Goal: Task Accomplishment & Management: Use online tool/utility

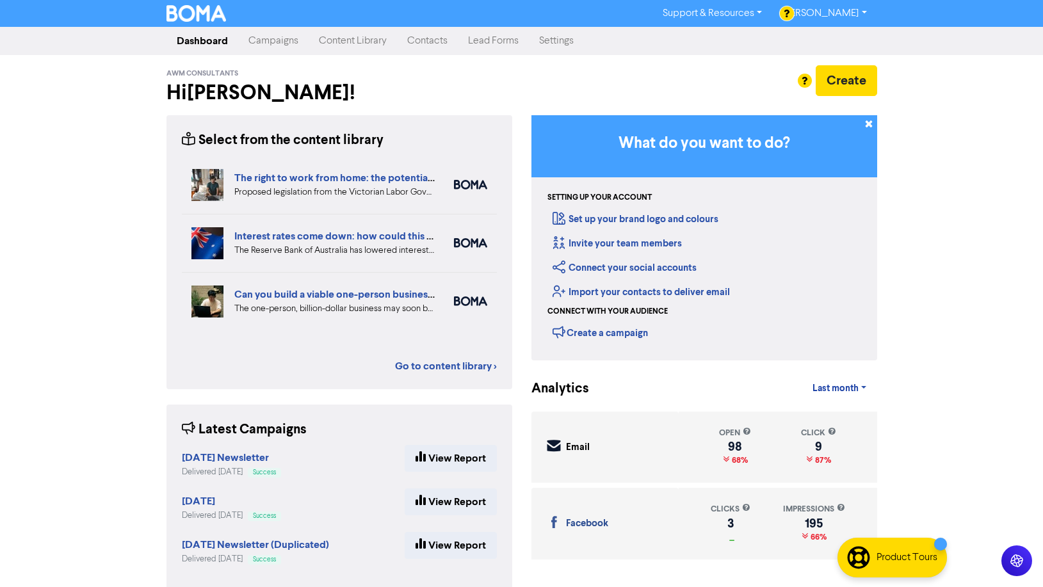
click at [271, 45] on link "Campaigns" at bounding box center [273, 41] width 70 height 26
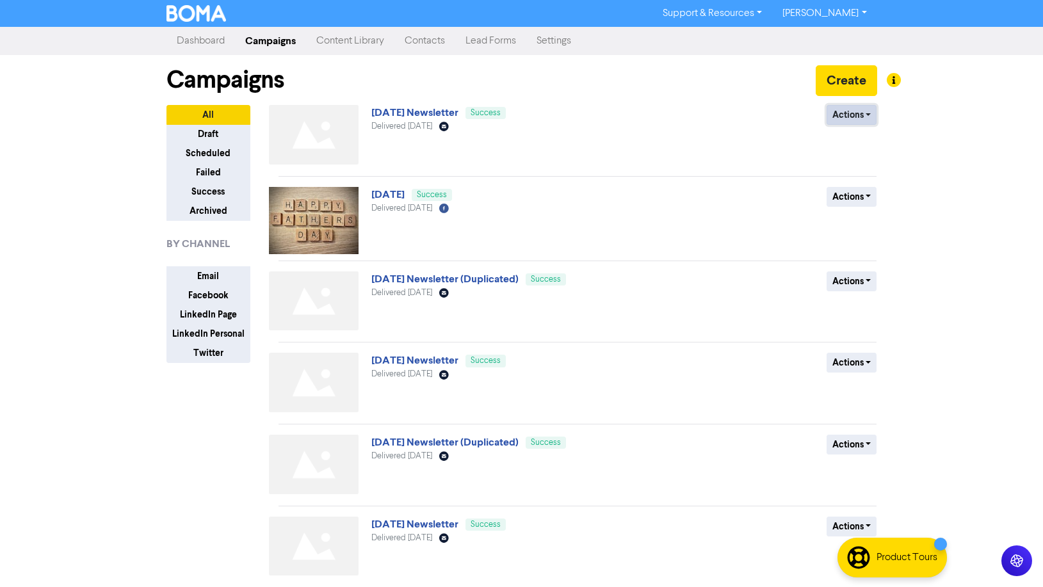
click at [847, 117] on button "Actions" at bounding box center [852, 115] width 51 height 20
click at [859, 140] on button "Duplicate" at bounding box center [877, 142] width 101 height 20
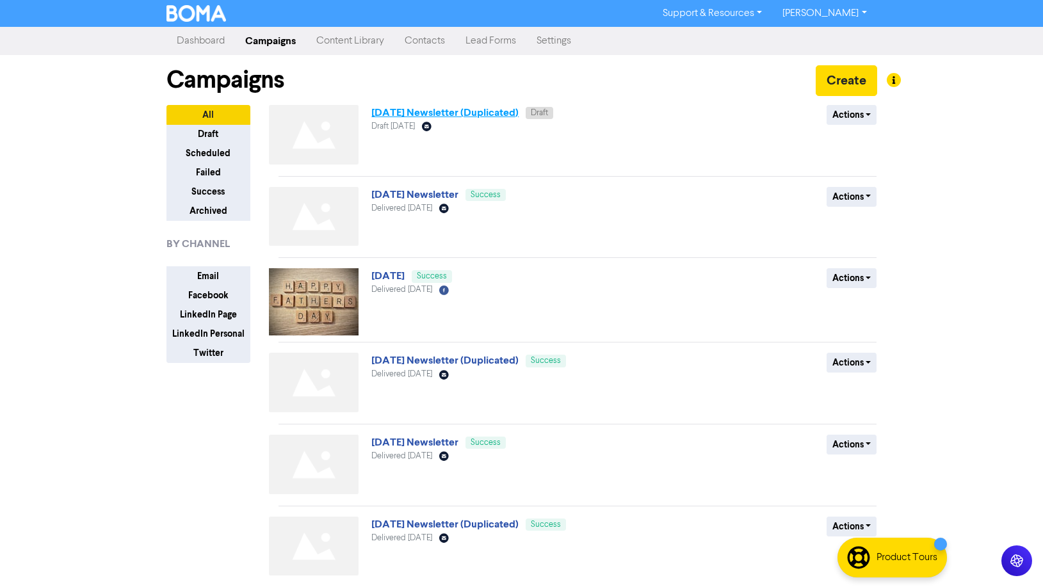
click at [418, 115] on link "[DATE] Newsletter (Duplicated)" at bounding box center [444, 112] width 147 height 13
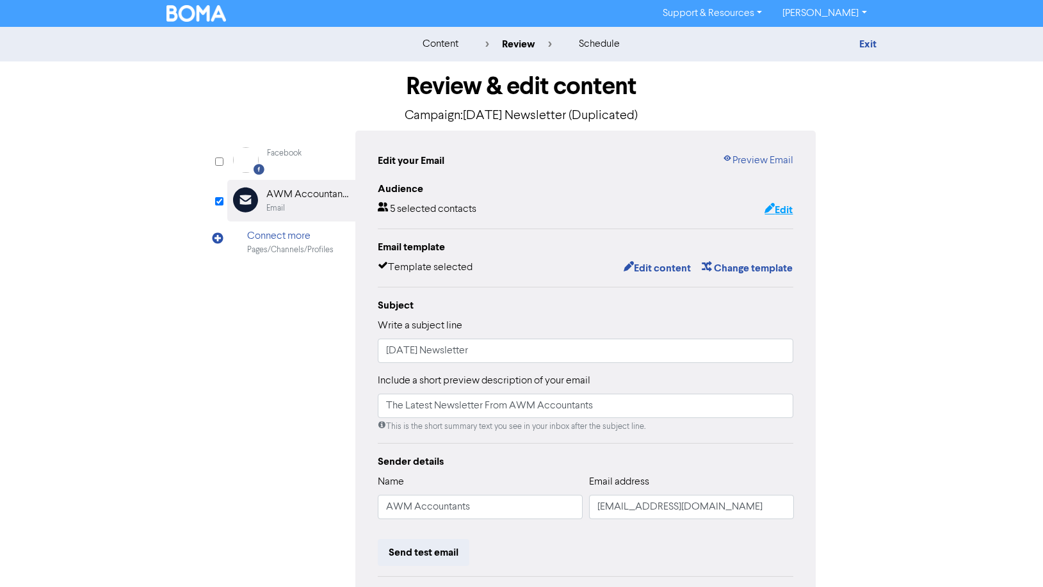
click at [780, 208] on button "Edit" at bounding box center [778, 210] width 29 height 17
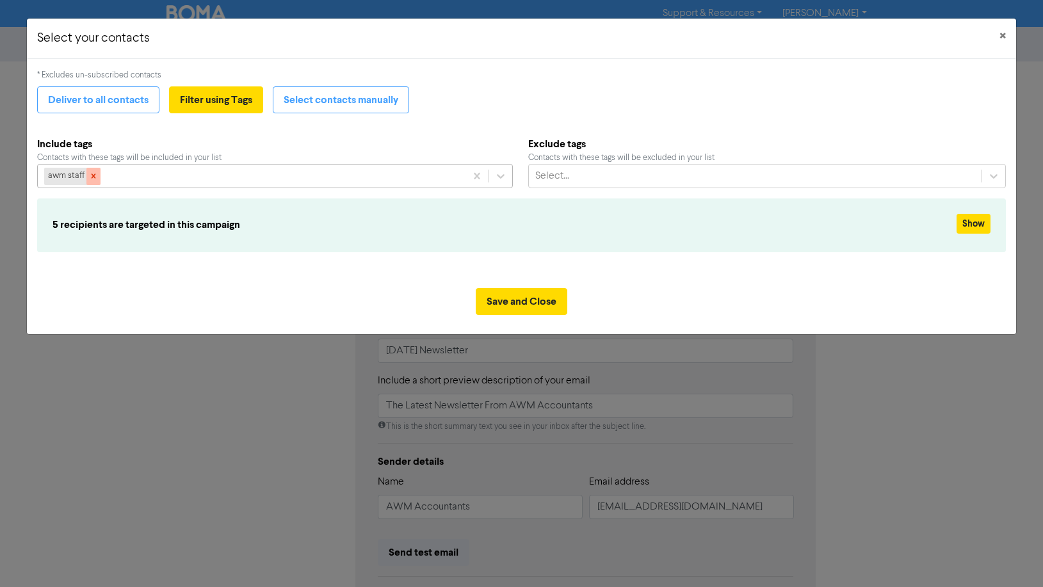
click at [94, 174] on icon at bounding box center [93, 176] width 9 height 9
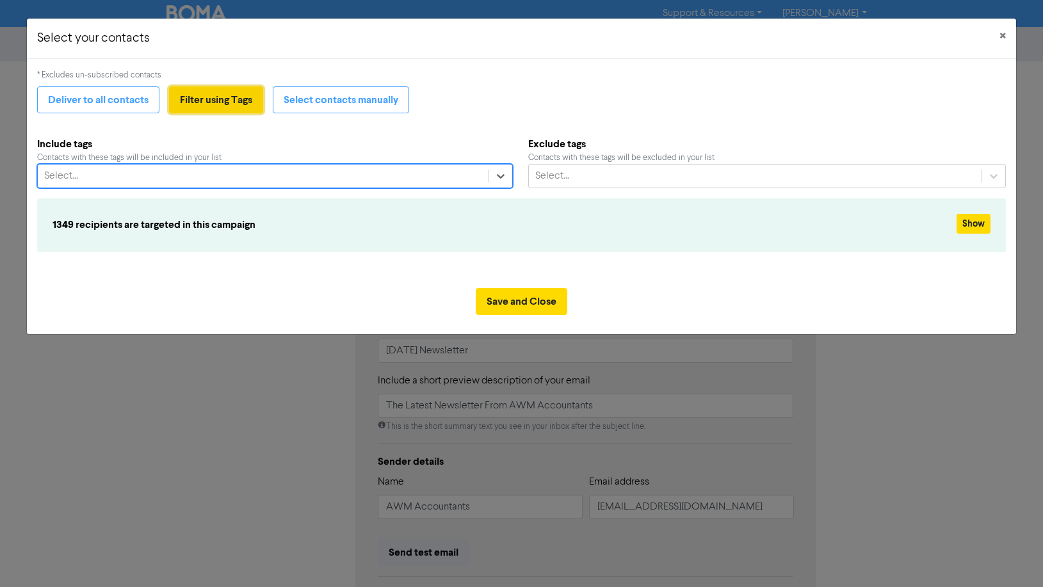
click at [202, 95] on button "Filter using Tags" at bounding box center [216, 99] width 94 height 27
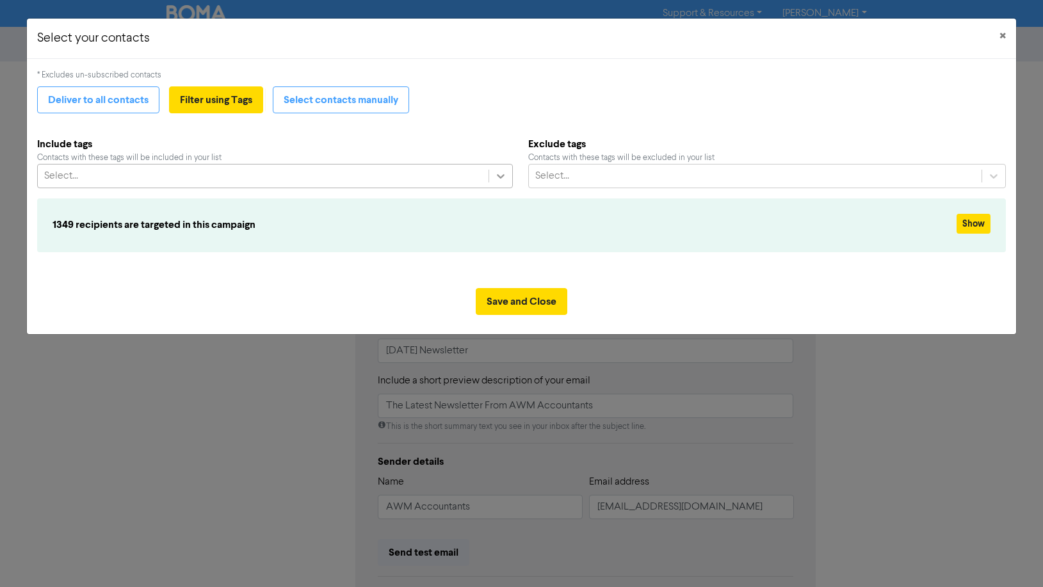
click at [497, 173] on icon at bounding box center [500, 176] width 13 height 13
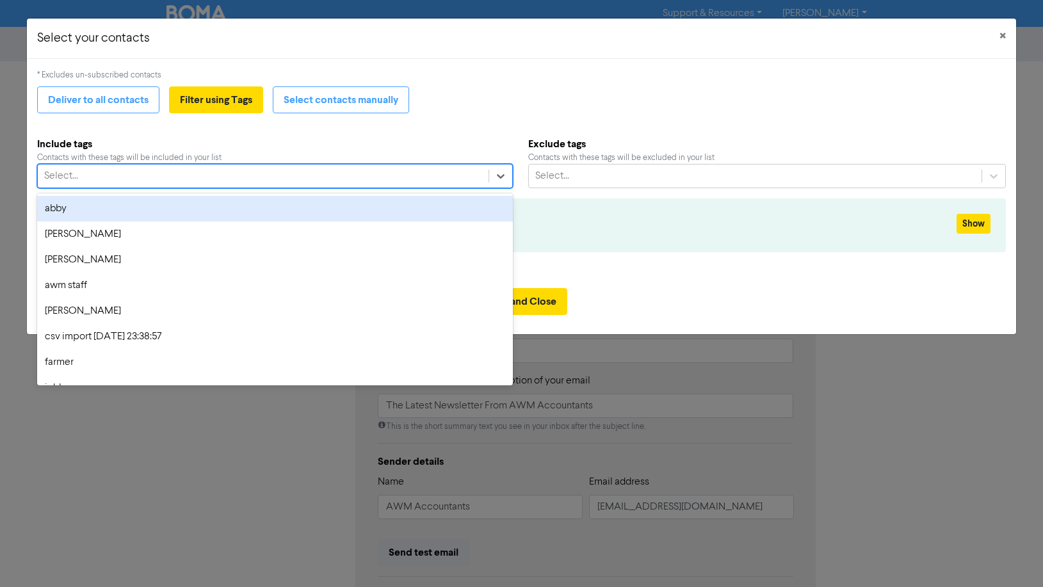
click at [104, 208] on div "abby" at bounding box center [275, 209] width 476 height 26
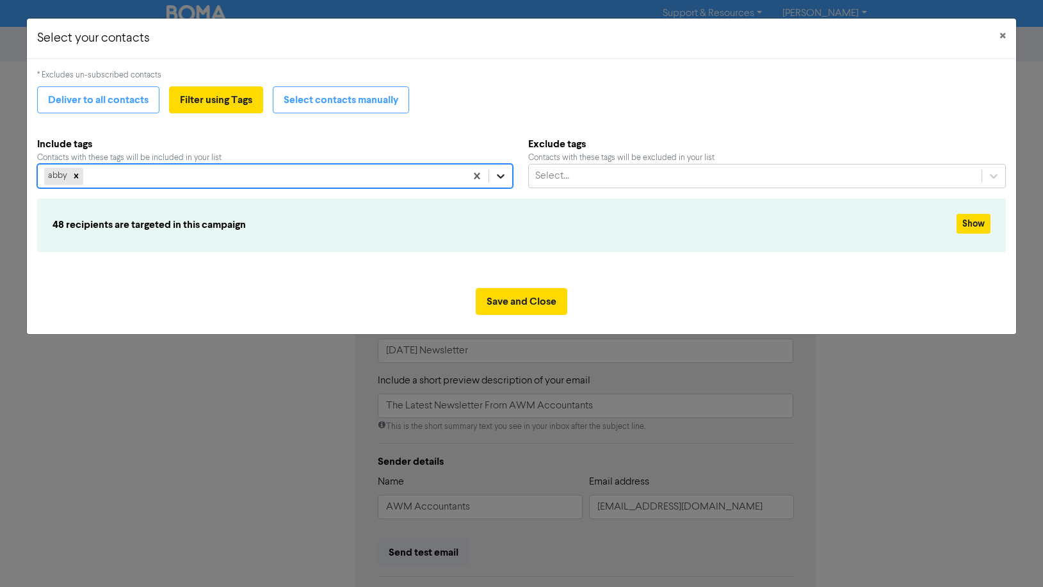
click at [497, 172] on icon at bounding box center [500, 176] width 13 height 13
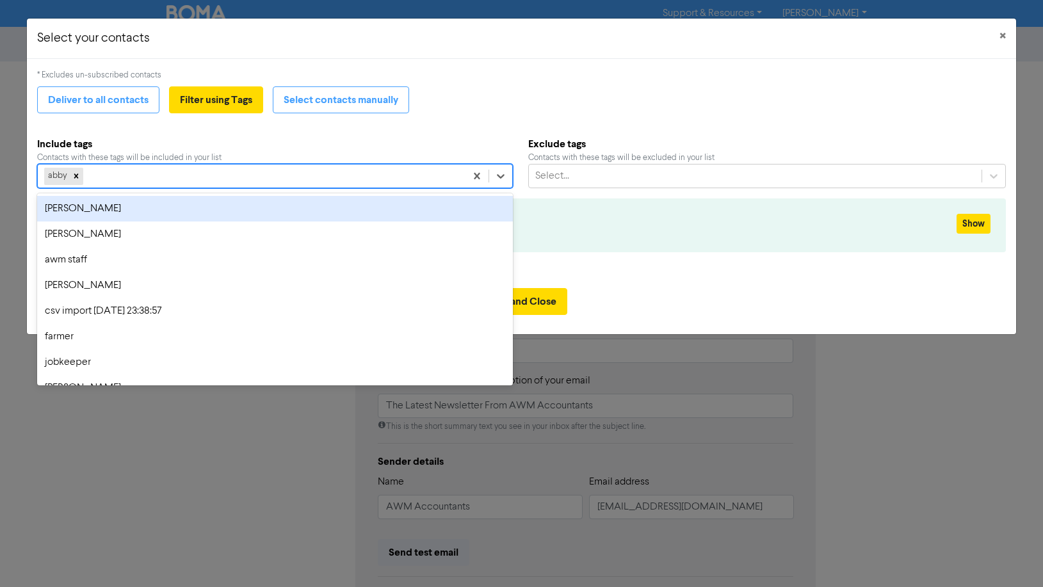
click at [91, 210] on div "[PERSON_NAME]" at bounding box center [275, 209] width 476 height 26
click at [501, 177] on icon at bounding box center [505, 177] width 8 height 4
click at [96, 210] on div "[PERSON_NAME]" at bounding box center [277, 209] width 480 height 26
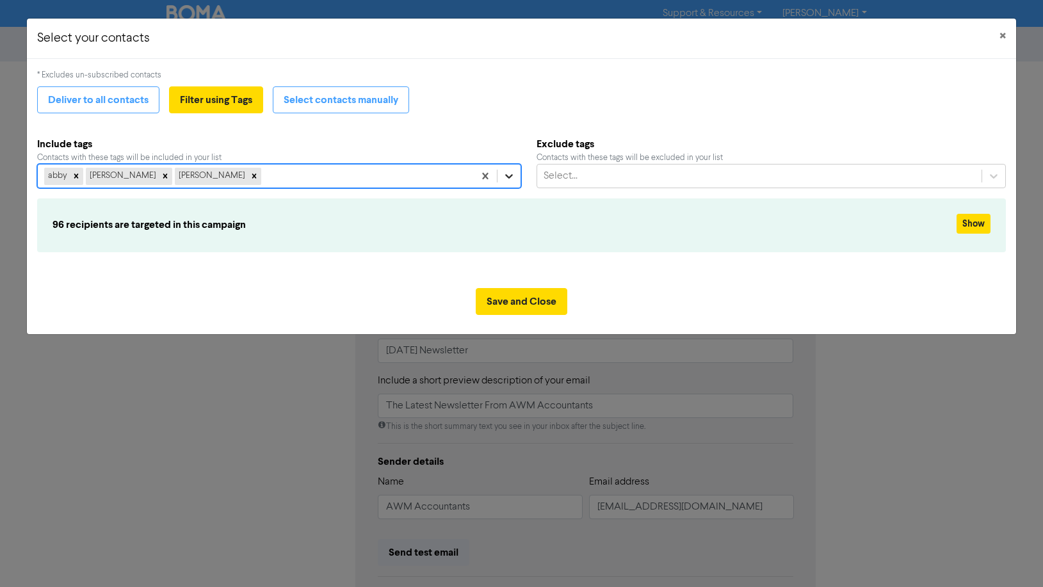
click at [503, 175] on icon at bounding box center [509, 176] width 13 height 13
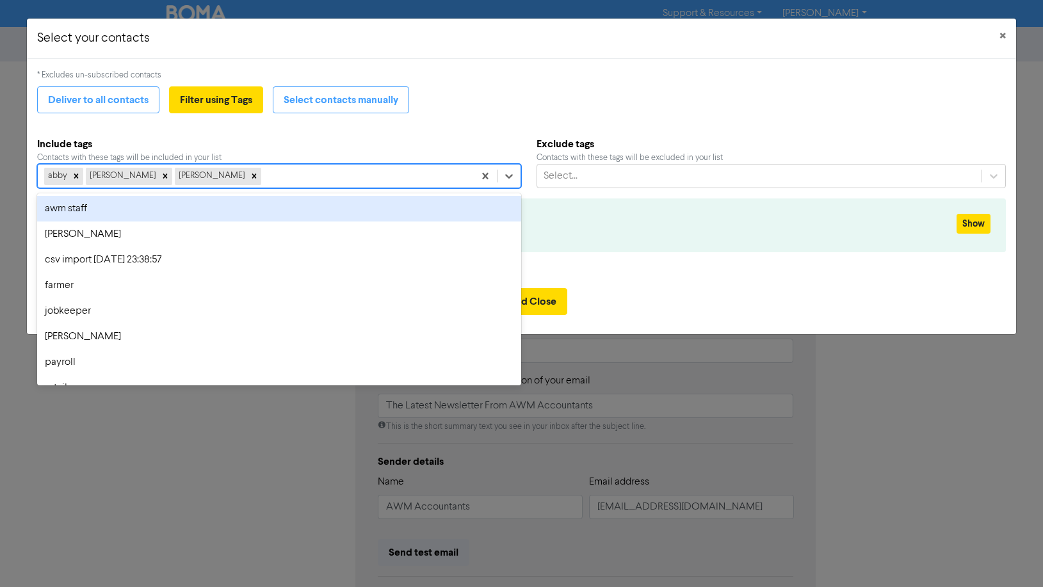
click at [99, 208] on div "awm staff" at bounding box center [279, 209] width 485 height 26
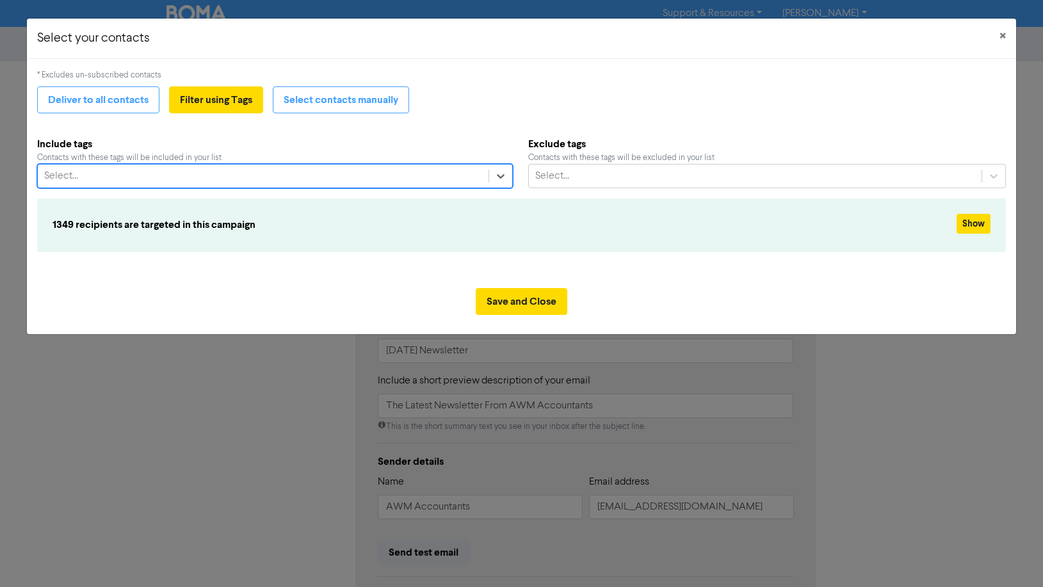
click at [382, 172] on div "Select..." at bounding box center [263, 176] width 451 height 23
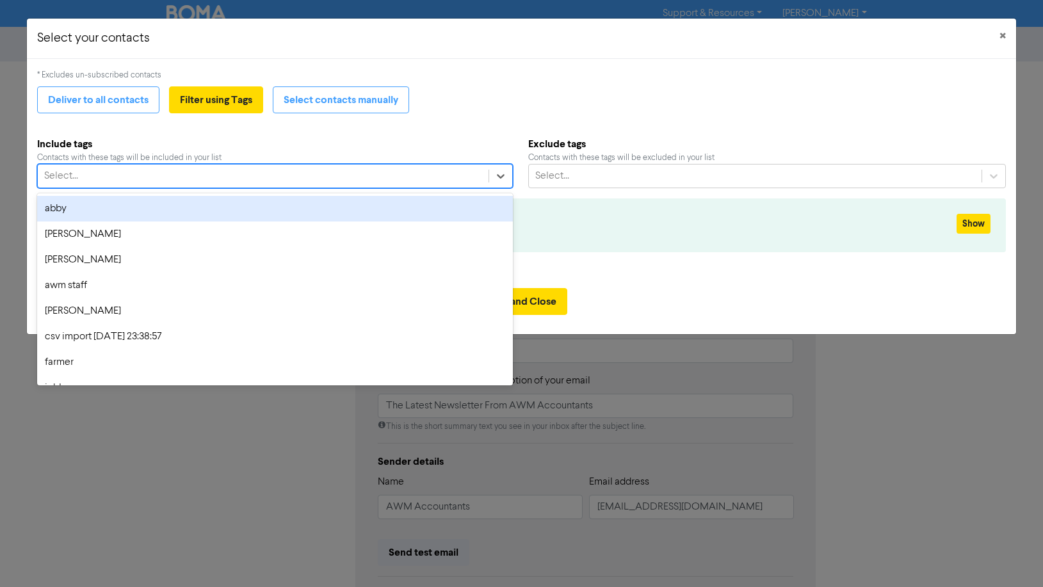
click at [54, 204] on div "abby" at bounding box center [275, 209] width 476 height 26
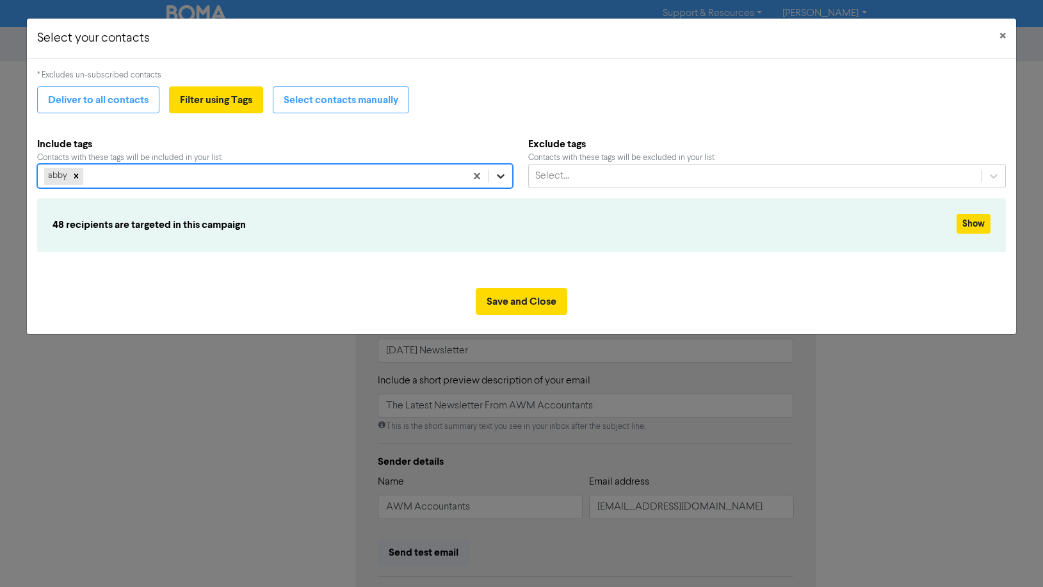
click at [496, 172] on icon at bounding box center [500, 176] width 13 height 13
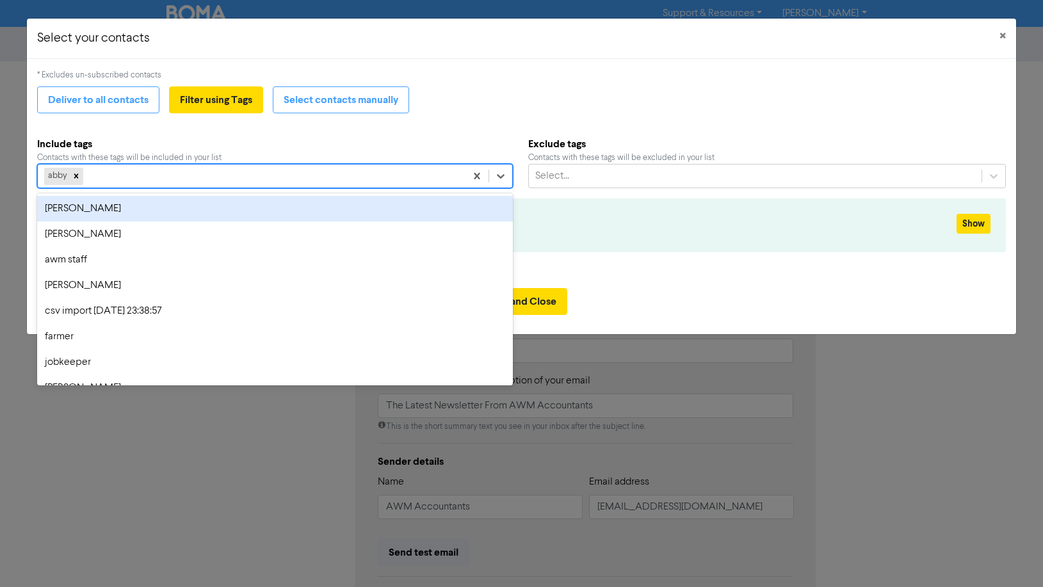
click at [122, 208] on div "[PERSON_NAME]" at bounding box center [275, 209] width 476 height 26
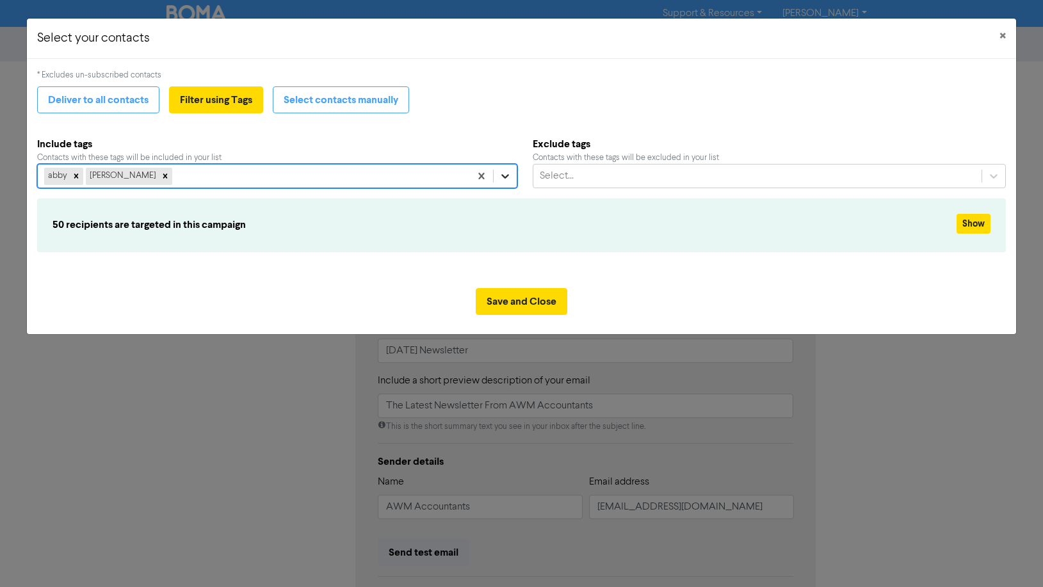
click at [503, 175] on icon at bounding box center [505, 176] width 13 height 13
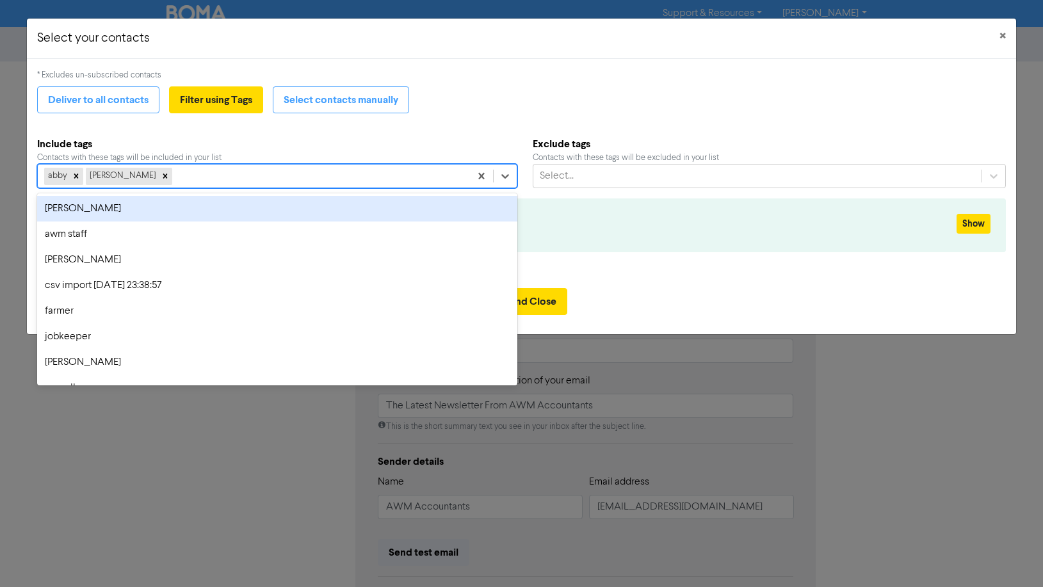
click at [65, 207] on div "[PERSON_NAME]" at bounding box center [277, 209] width 480 height 26
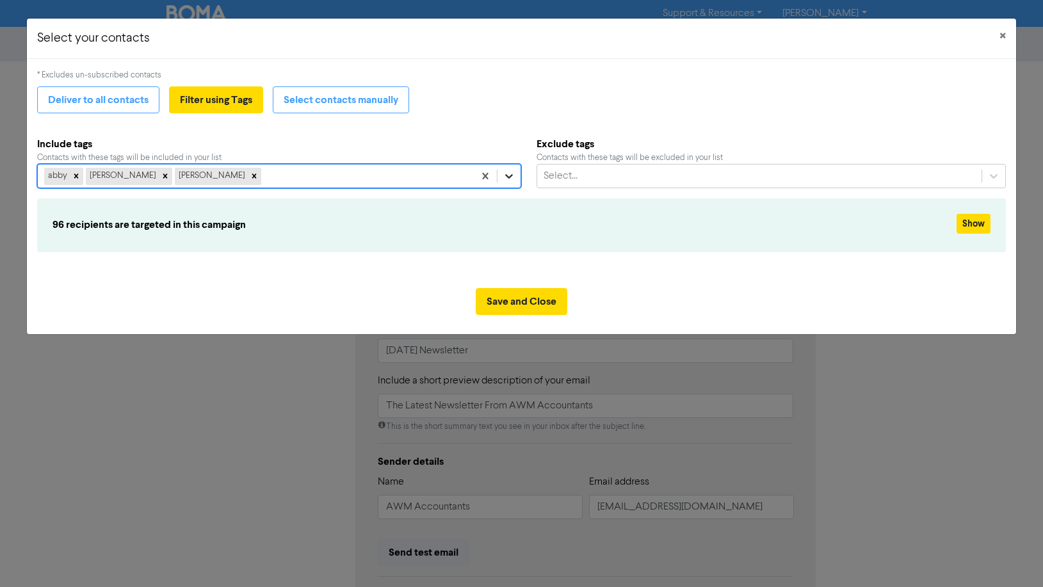
click at [509, 175] on icon at bounding box center [509, 176] width 13 height 13
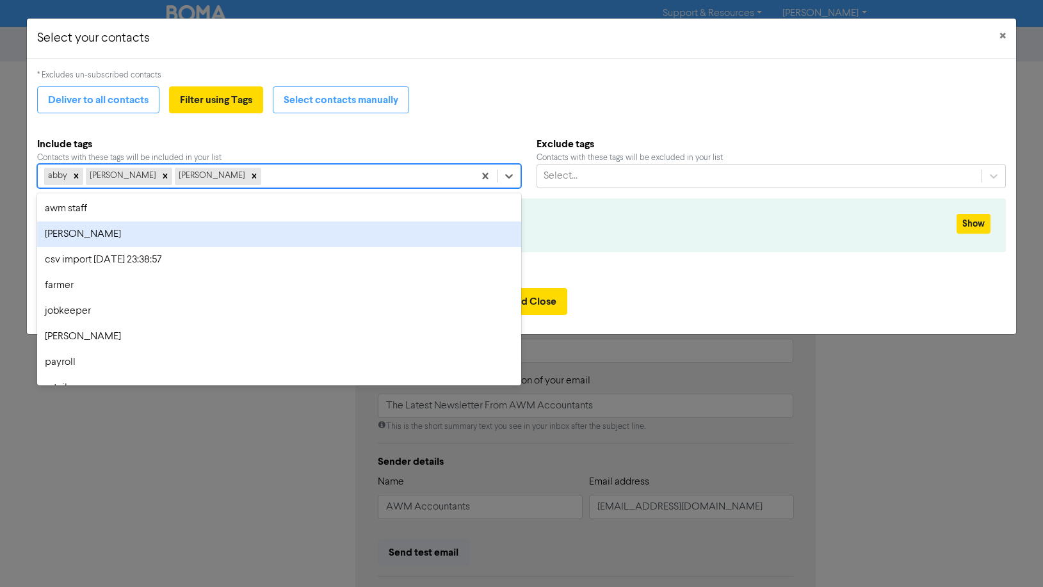
click at [62, 232] on div "[PERSON_NAME]" at bounding box center [279, 235] width 485 height 26
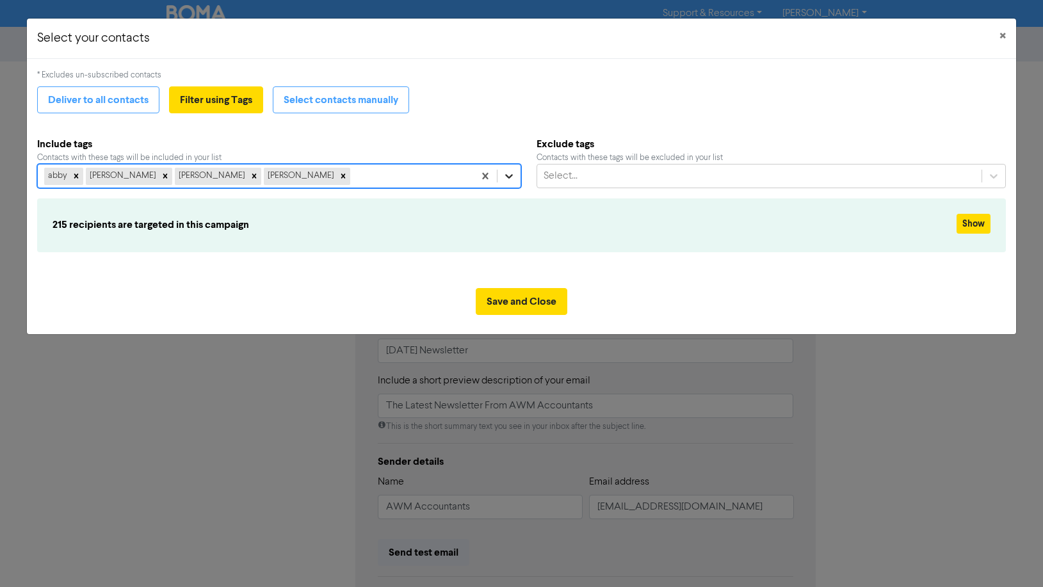
click at [507, 175] on icon at bounding box center [509, 176] width 13 height 13
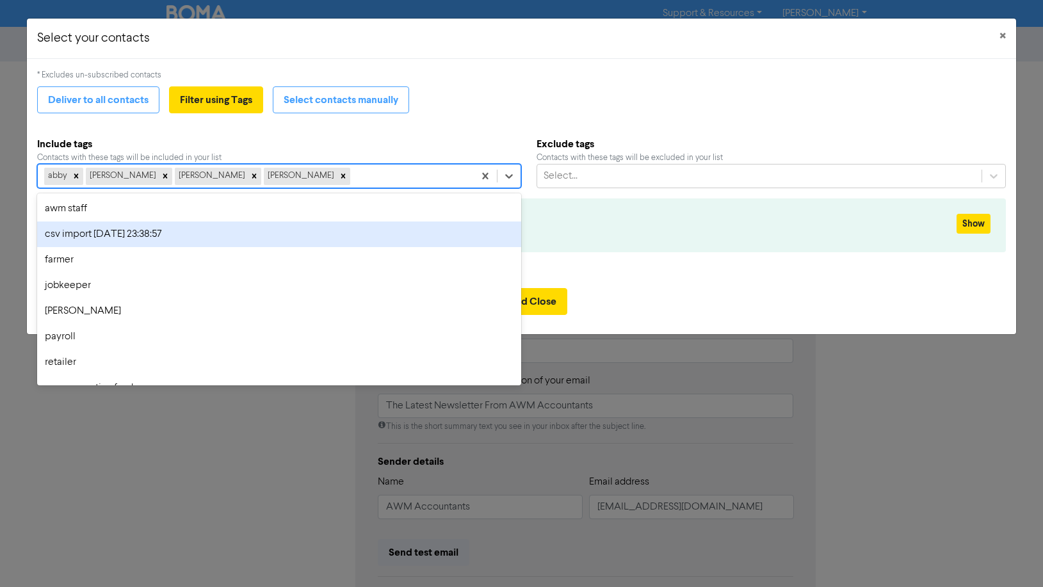
click at [74, 234] on div "csv import [DATE] 23:38:57" at bounding box center [279, 235] width 485 height 26
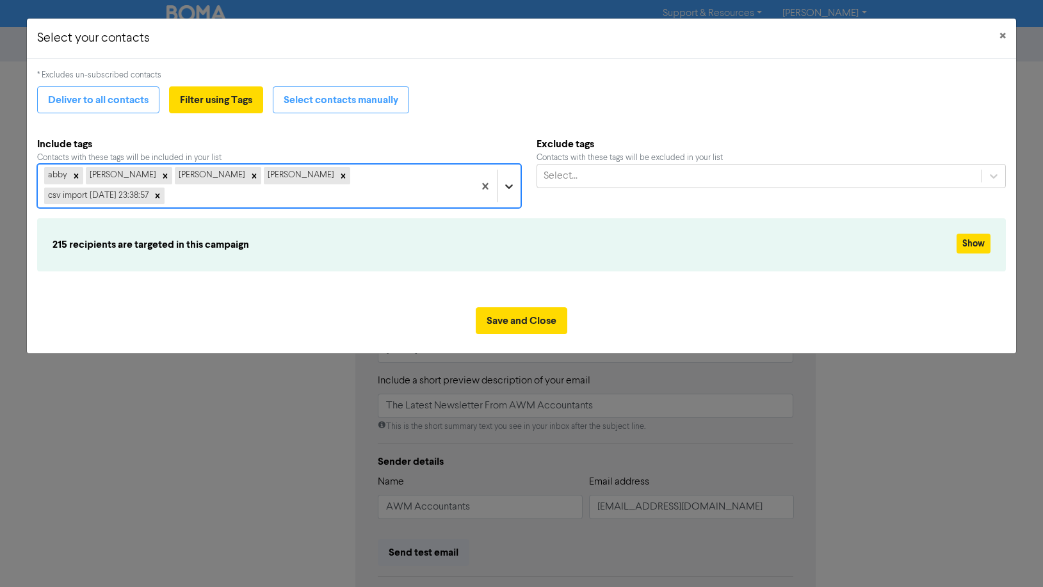
click at [512, 180] on icon at bounding box center [509, 186] width 13 height 13
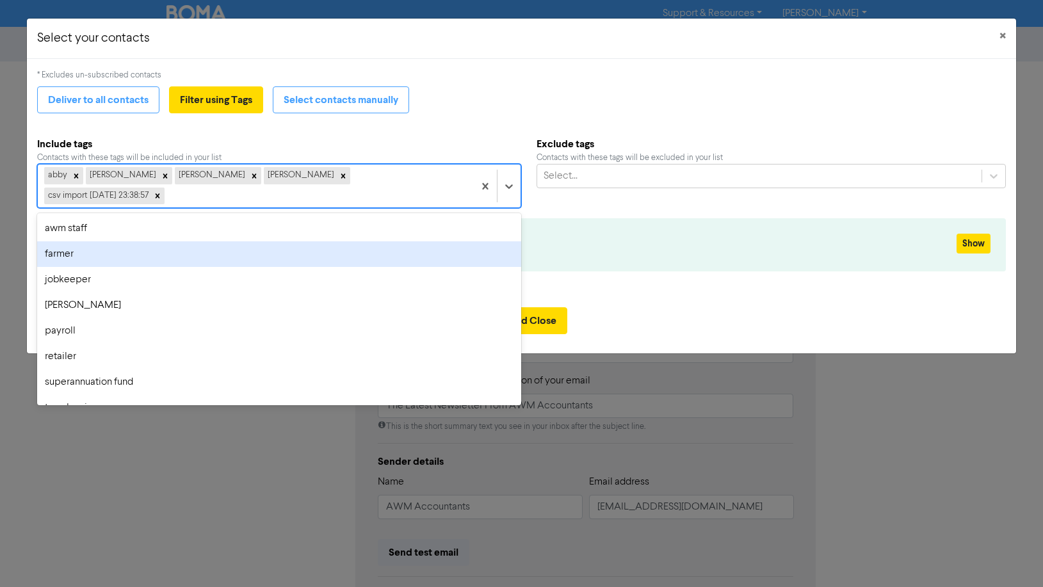
click at [61, 241] on div "farmer" at bounding box center [279, 254] width 485 height 26
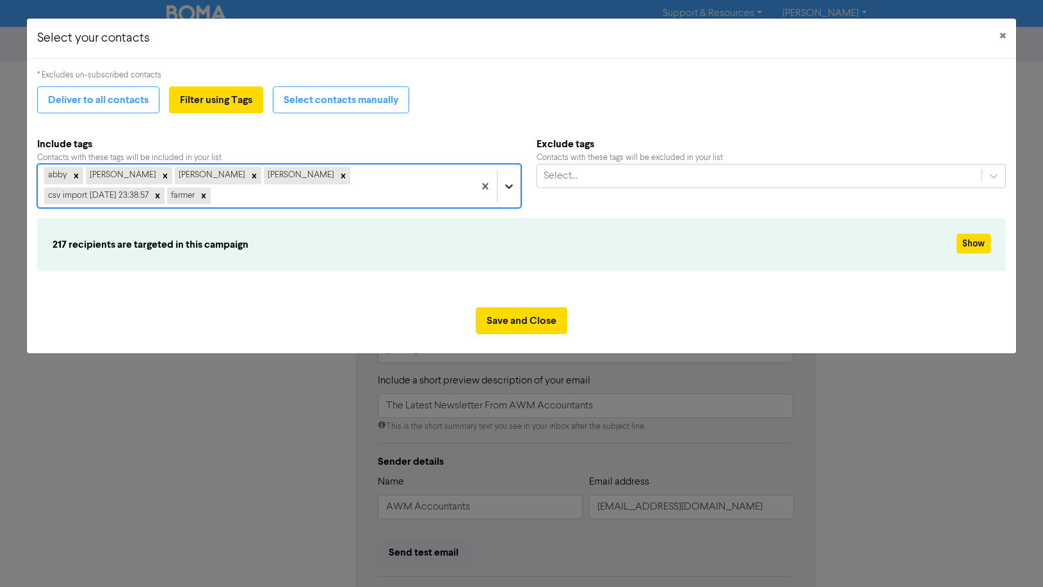
click at [514, 180] on icon at bounding box center [509, 186] width 13 height 13
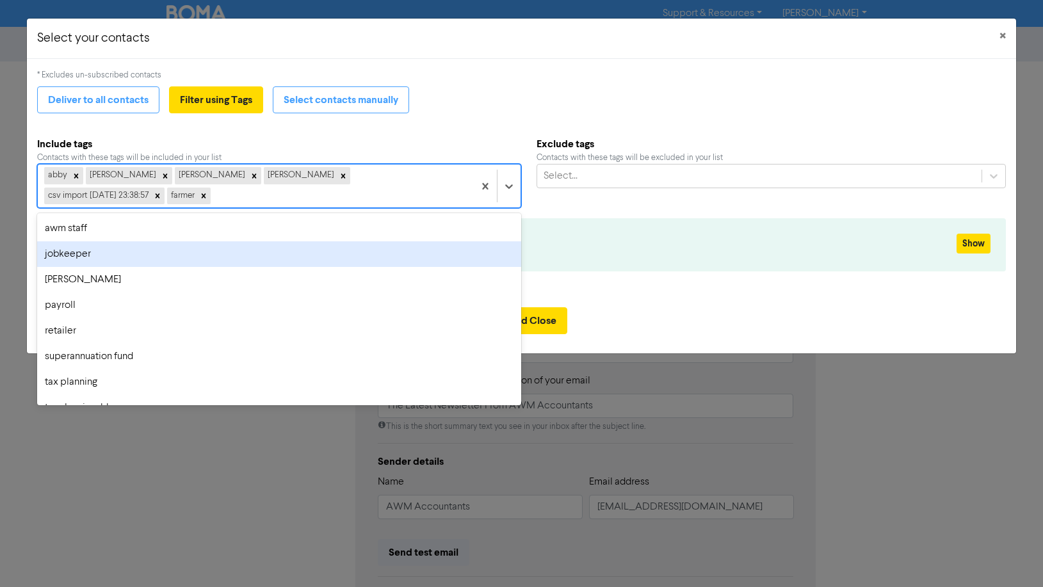
click at [72, 241] on div "jobkeeper" at bounding box center [279, 254] width 485 height 26
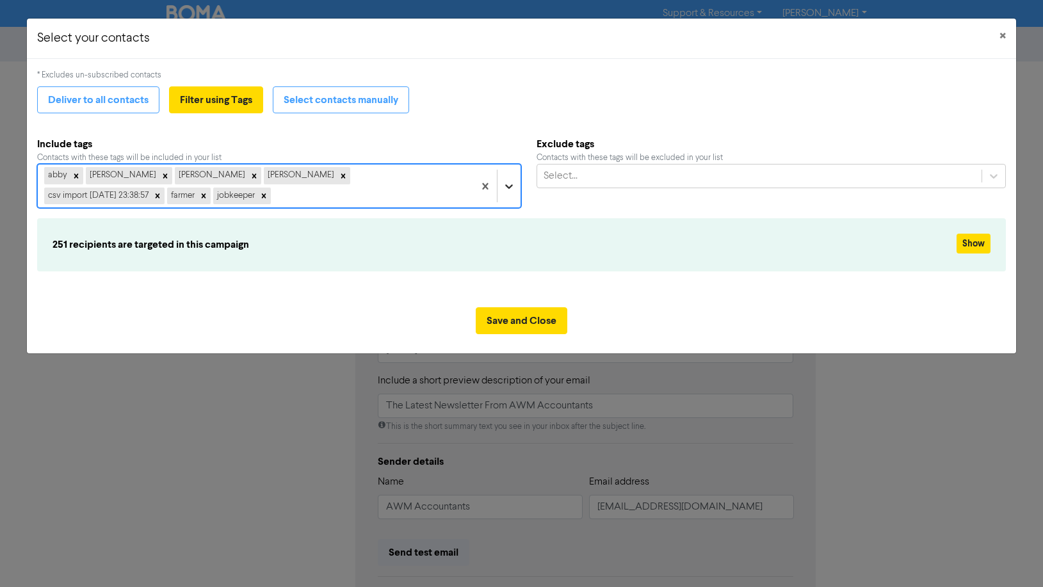
click at [508, 180] on icon at bounding box center [509, 186] width 13 height 13
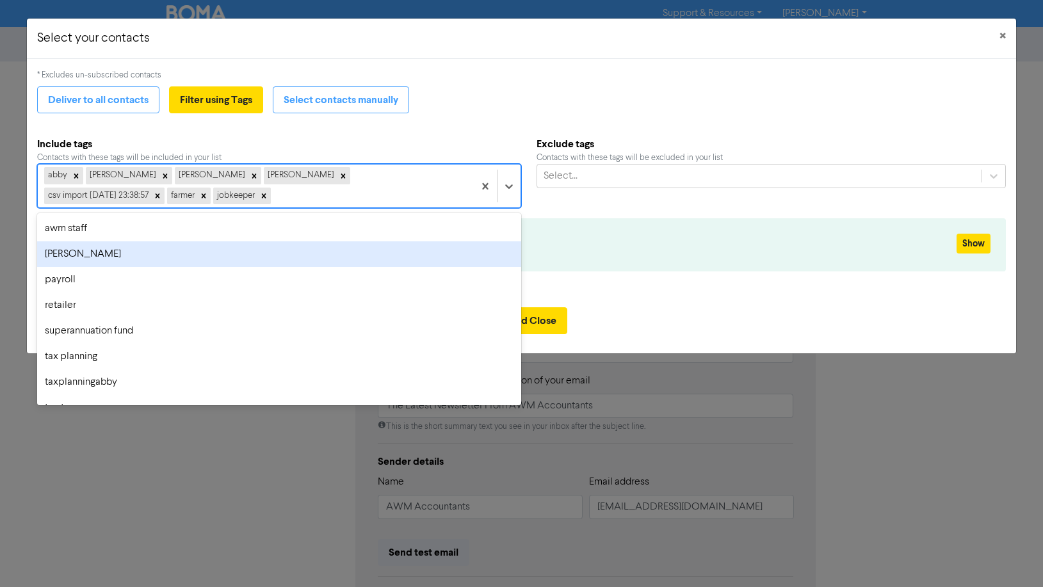
click at [68, 241] on div "[PERSON_NAME]" at bounding box center [279, 254] width 485 height 26
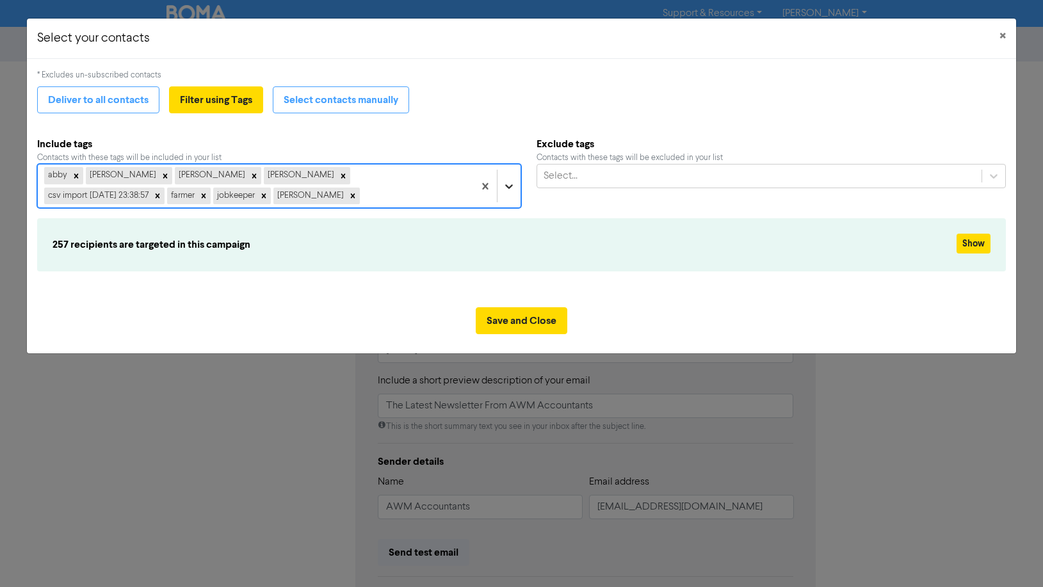
click at [509, 190] on icon at bounding box center [509, 186] width 13 height 13
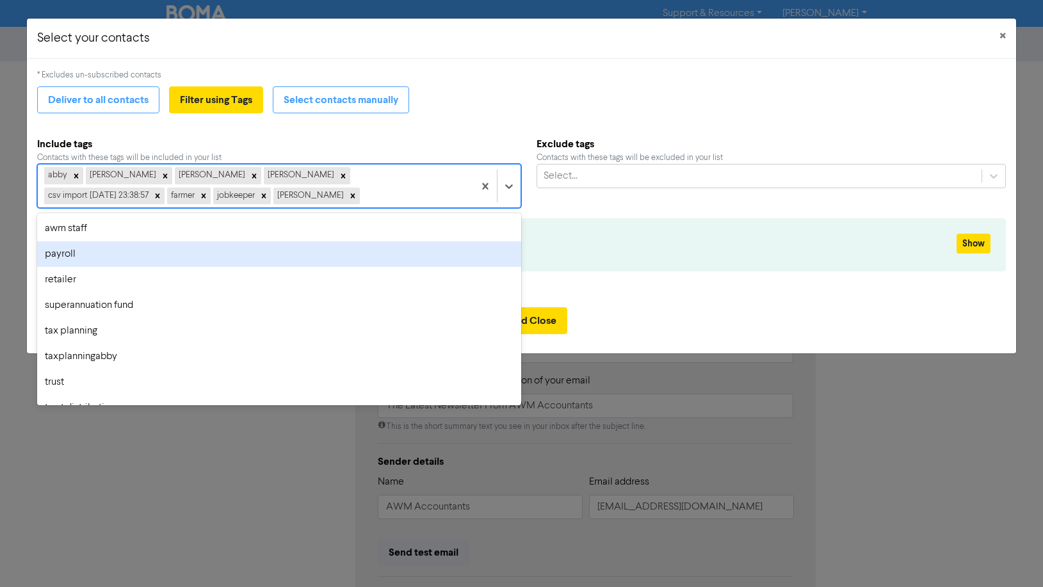
click at [81, 252] on div "payroll" at bounding box center [279, 254] width 485 height 26
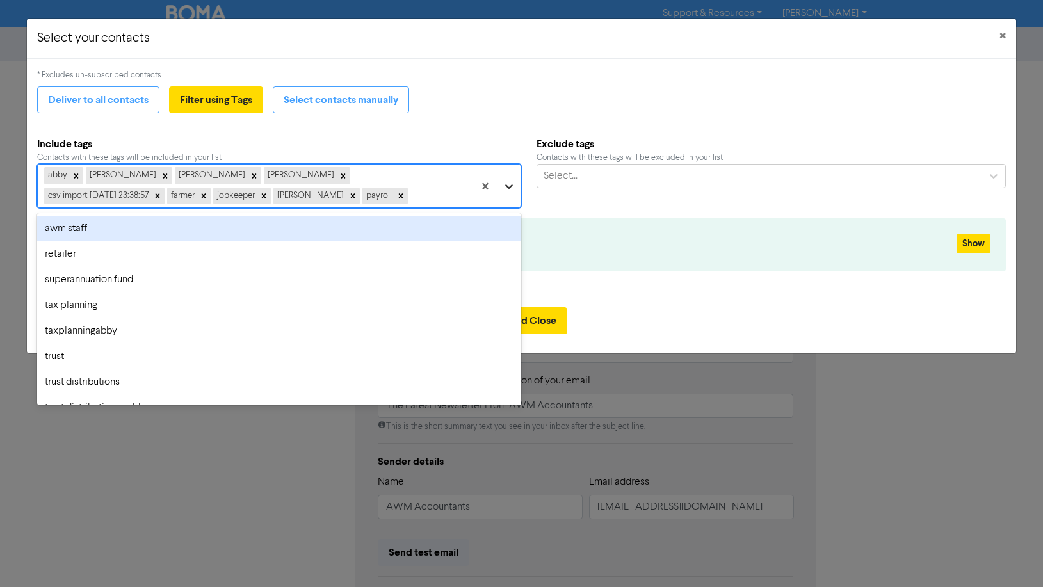
click at [514, 182] on icon at bounding box center [509, 186] width 13 height 13
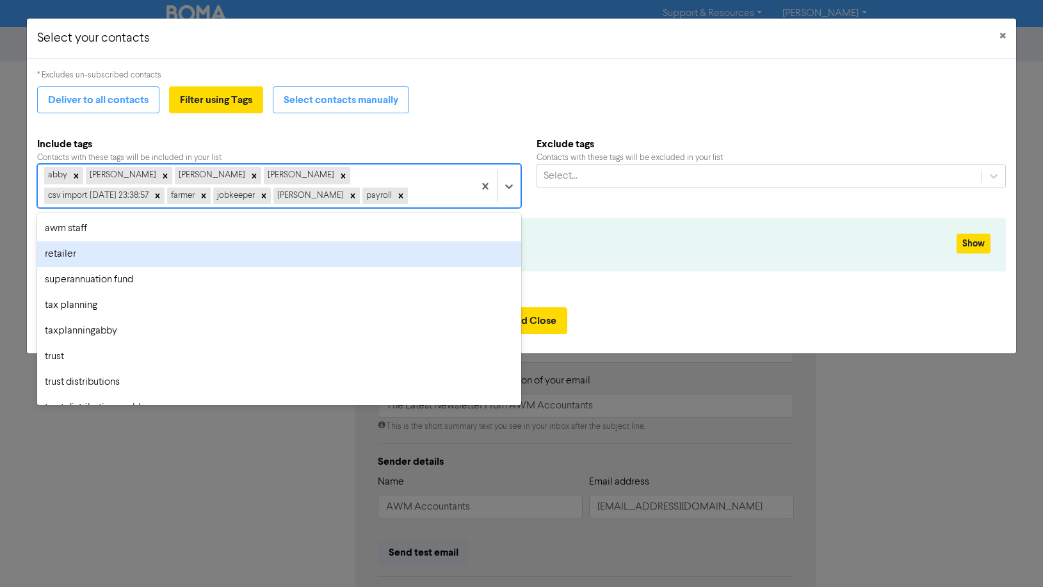
click at [82, 255] on div "retailer" at bounding box center [279, 254] width 485 height 26
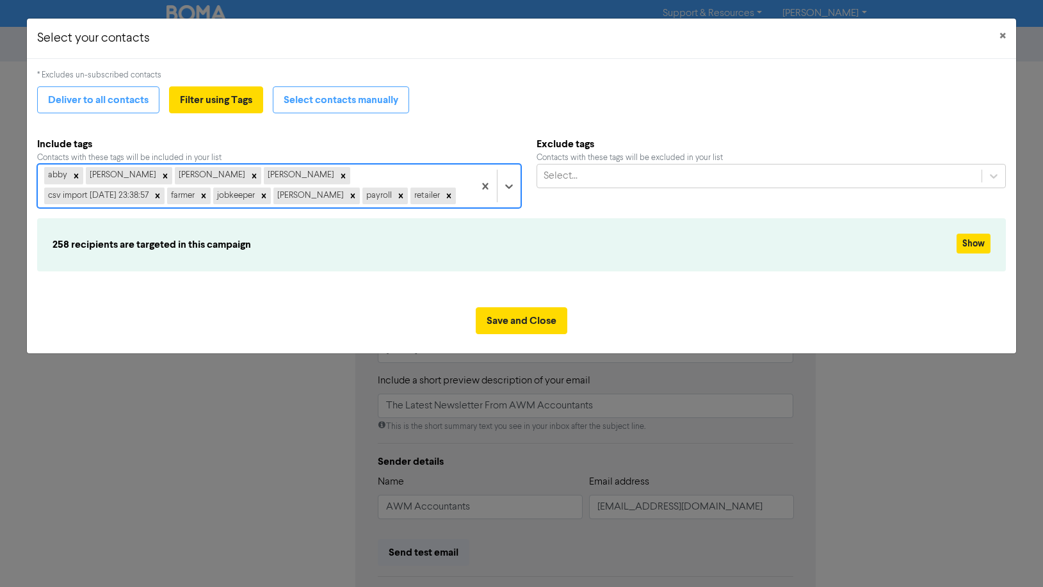
drag, startPoint x: 512, startPoint y: 185, endPoint x: 489, endPoint y: 199, distance: 26.7
click at [511, 186] on icon at bounding box center [510, 186] width 8 height 4
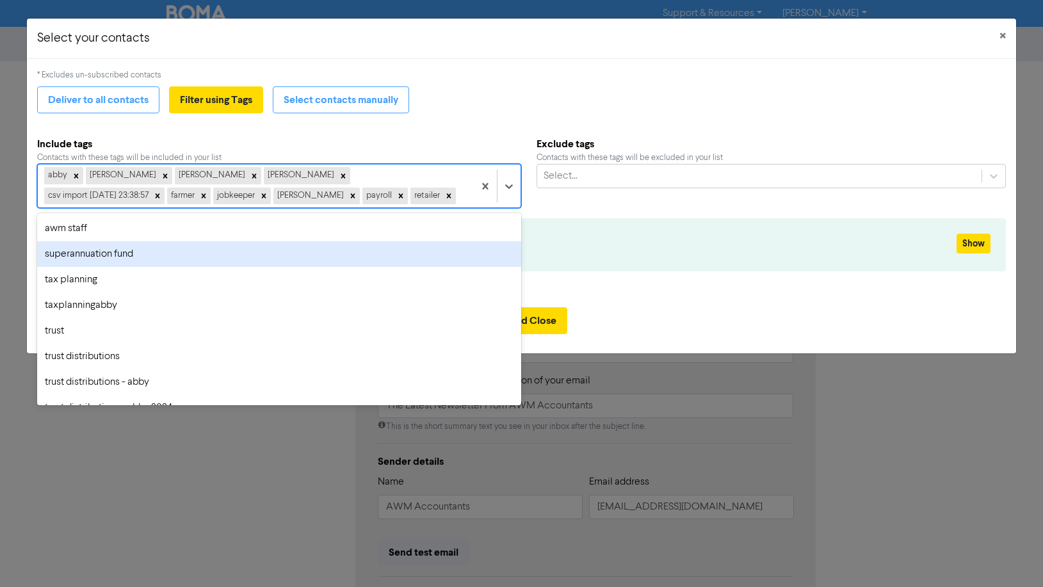
click at [95, 259] on div "superannuation fund" at bounding box center [279, 254] width 485 height 26
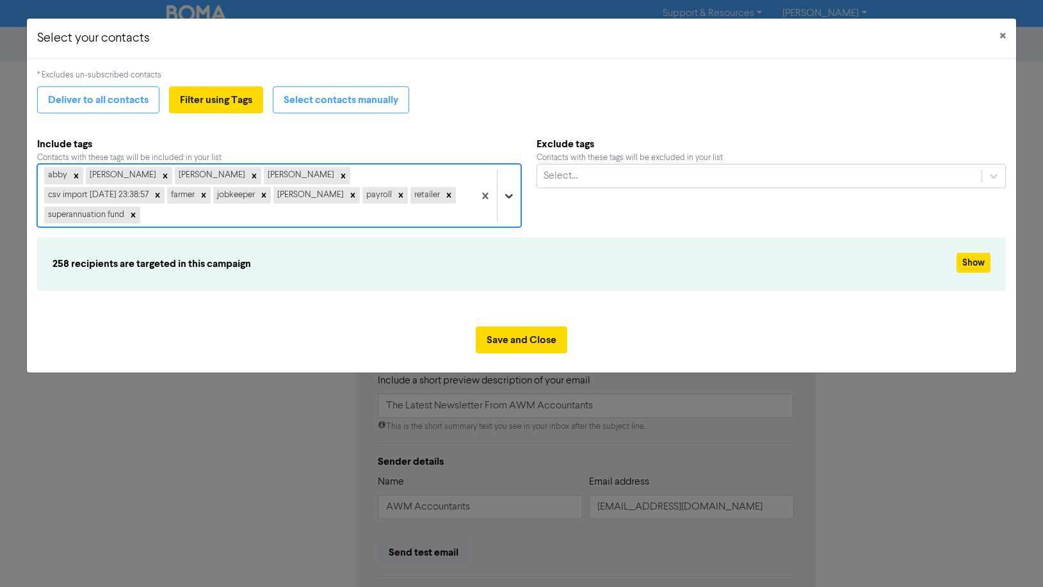
click at [505, 192] on icon at bounding box center [509, 196] width 13 height 13
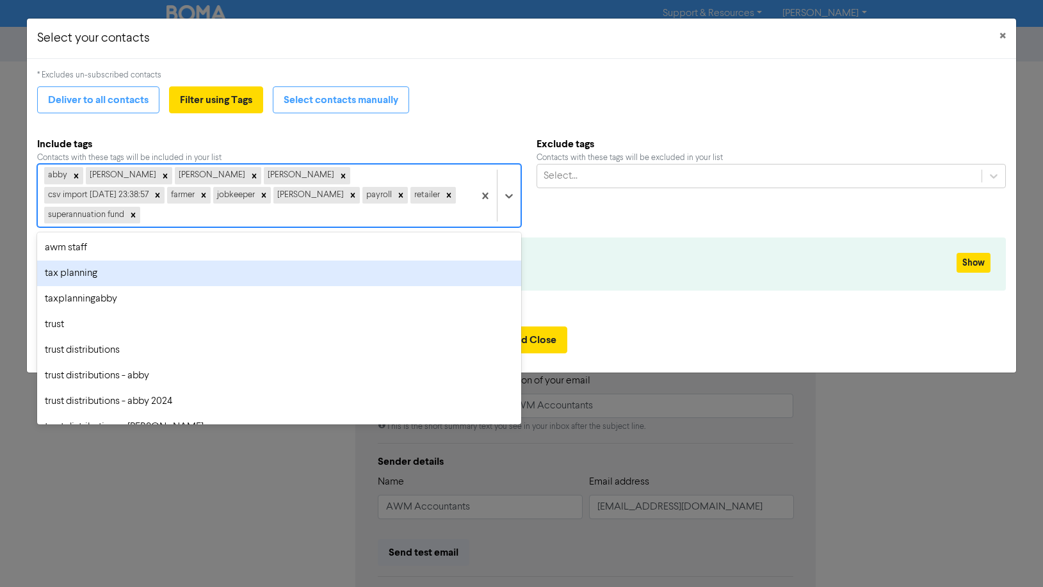
click at [82, 261] on div "tax planning" at bounding box center [279, 274] width 485 height 26
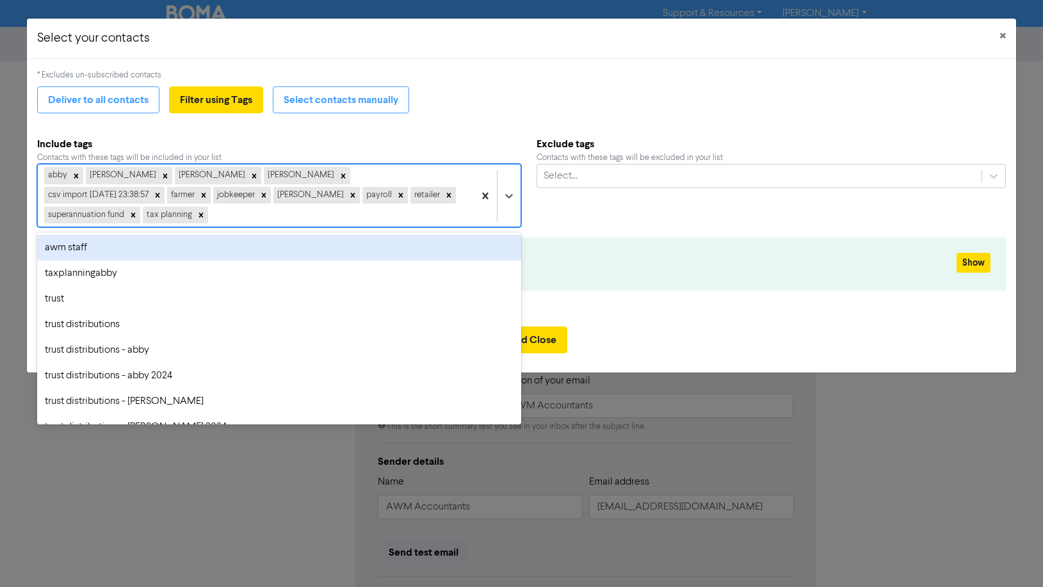
drag, startPoint x: 504, startPoint y: 181, endPoint x: 494, endPoint y: 187, distance: 11.2
click at [502, 184] on div at bounding box center [509, 195] width 23 height 23
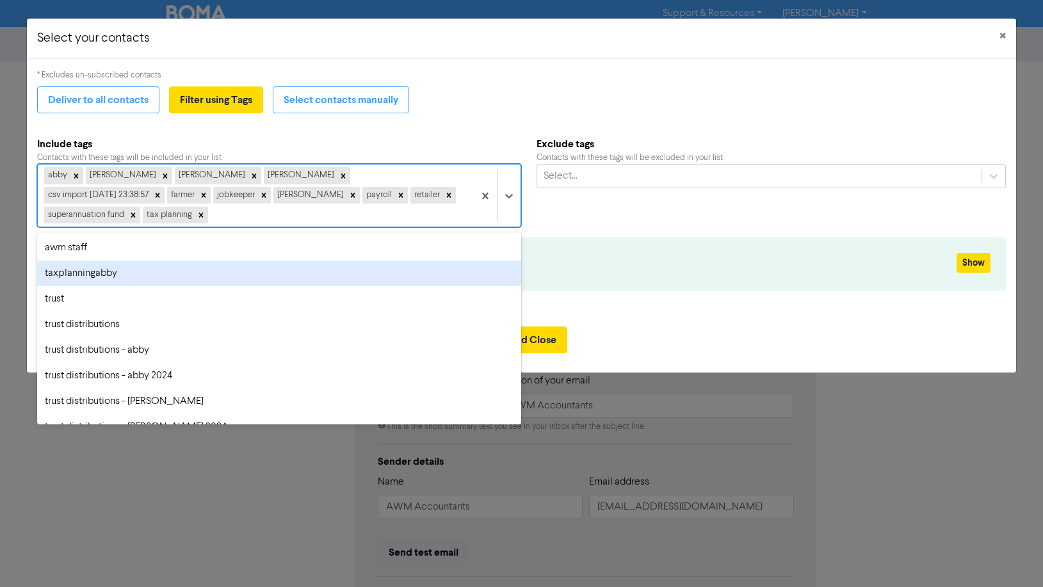
click at [82, 261] on div "taxplanningabby" at bounding box center [279, 274] width 485 height 26
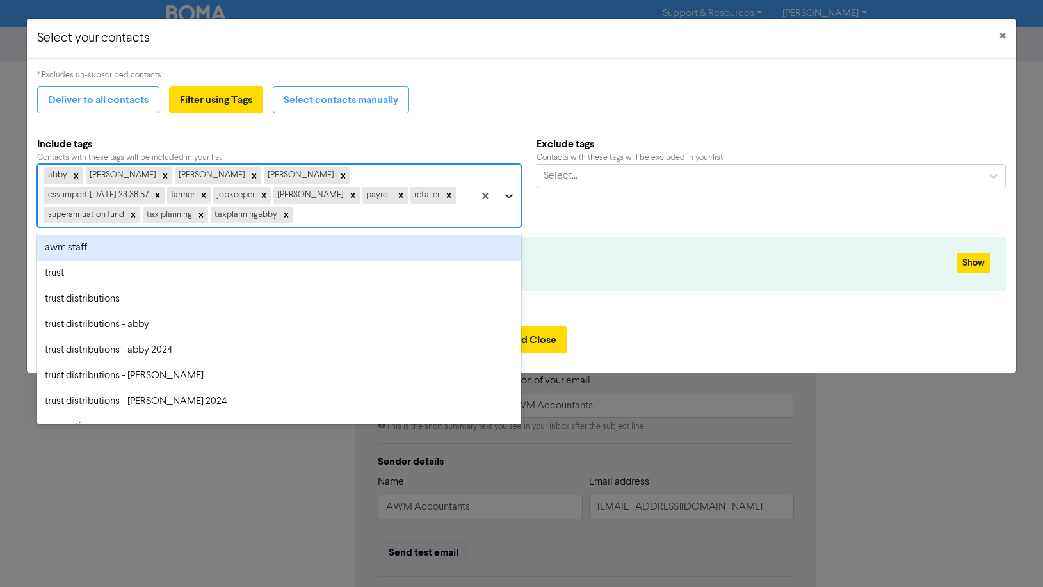
click at [507, 194] on icon at bounding box center [510, 196] width 8 height 4
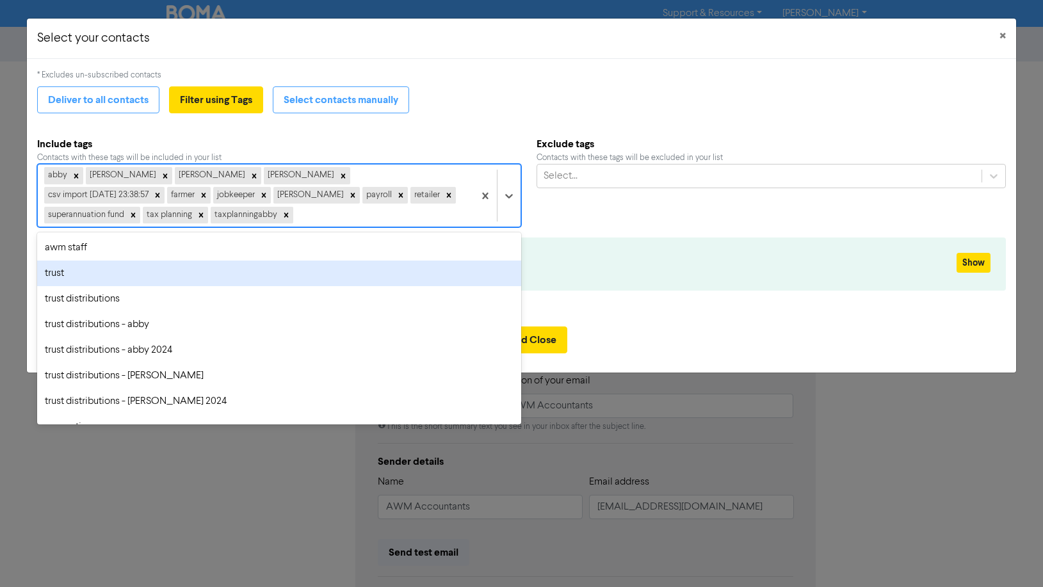
click at [77, 261] on div "trust" at bounding box center [279, 274] width 485 height 26
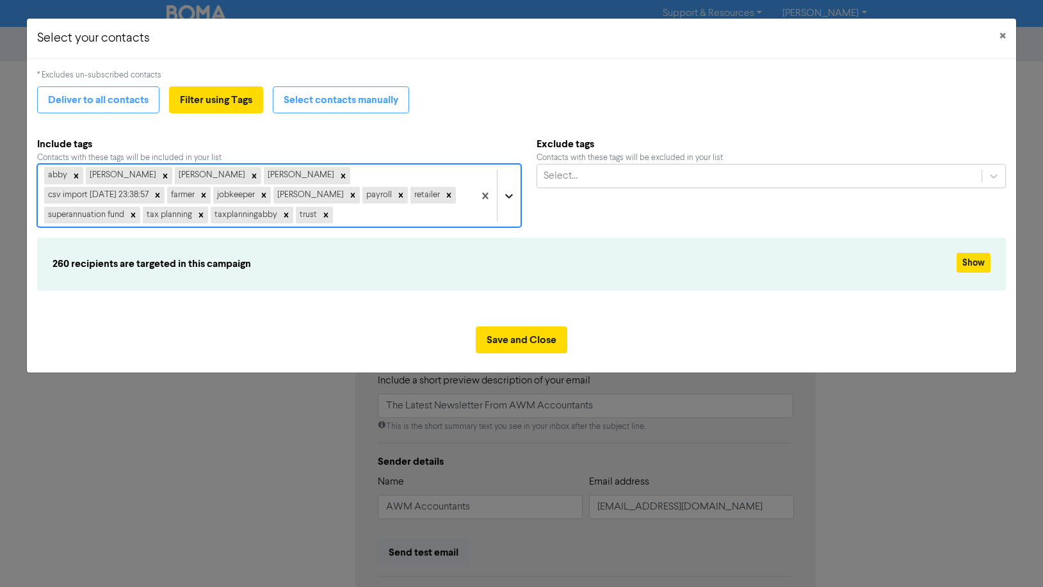
click at [510, 194] on icon at bounding box center [509, 196] width 13 height 13
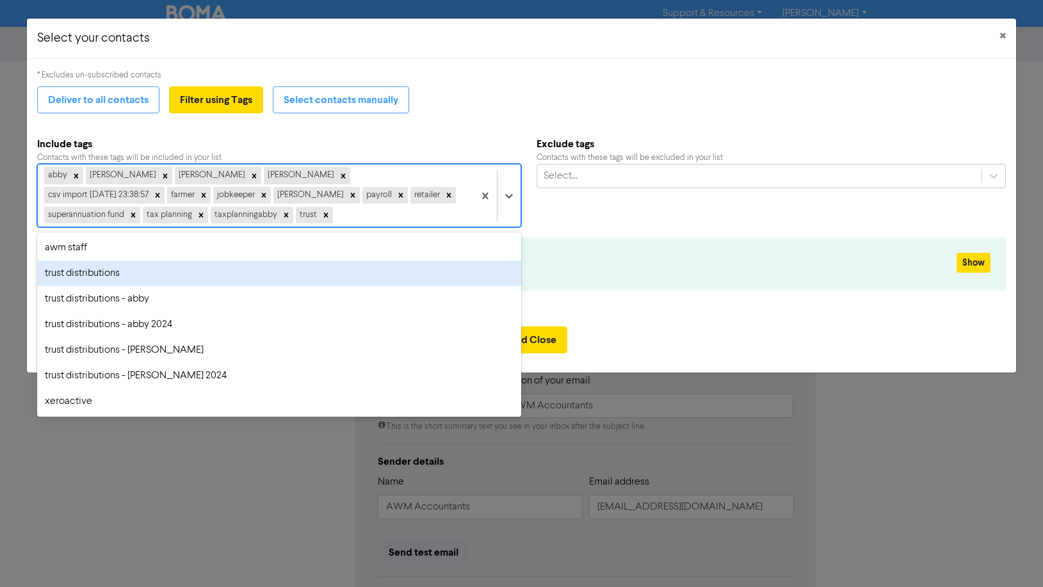
click at [97, 273] on div "trust distributions" at bounding box center [279, 274] width 485 height 26
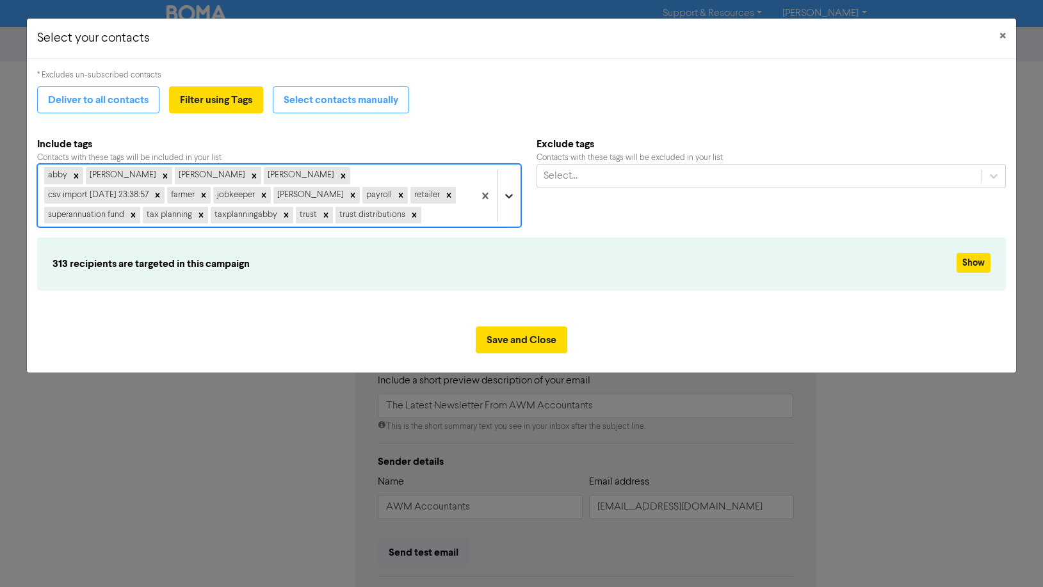
click at [507, 195] on icon at bounding box center [509, 196] width 13 height 13
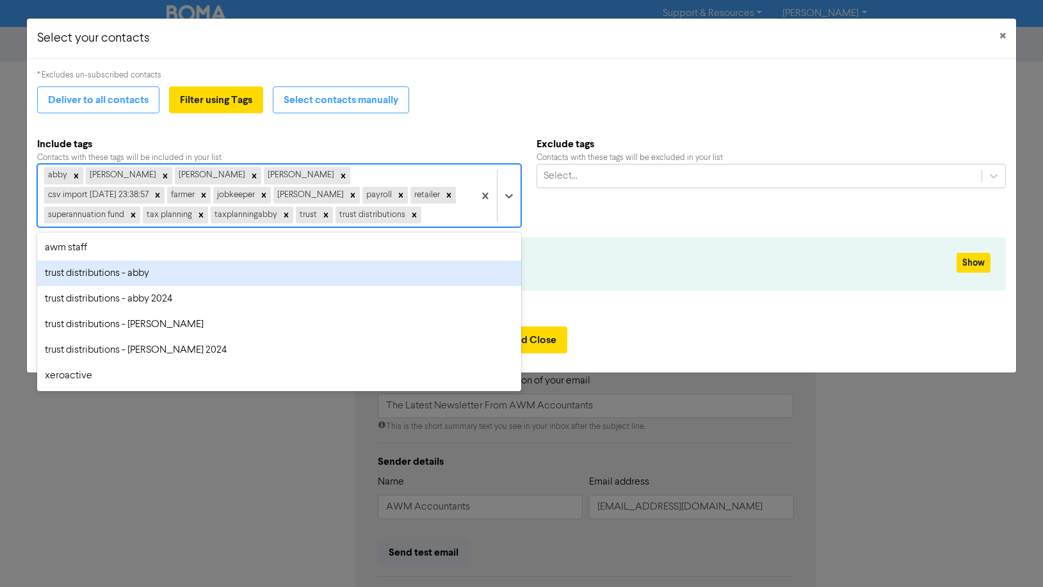
click at [106, 275] on div "trust distributions - abby" at bounding box center [279, 274] width 485 height 26
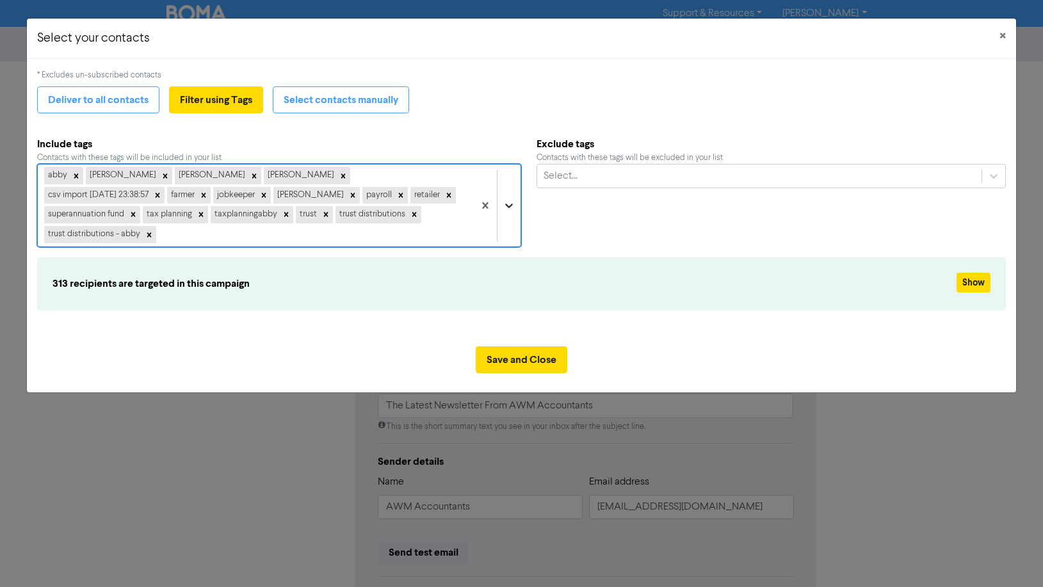
click at [511, 204] on icon at bounding box center [510, 206] width 8 height 4
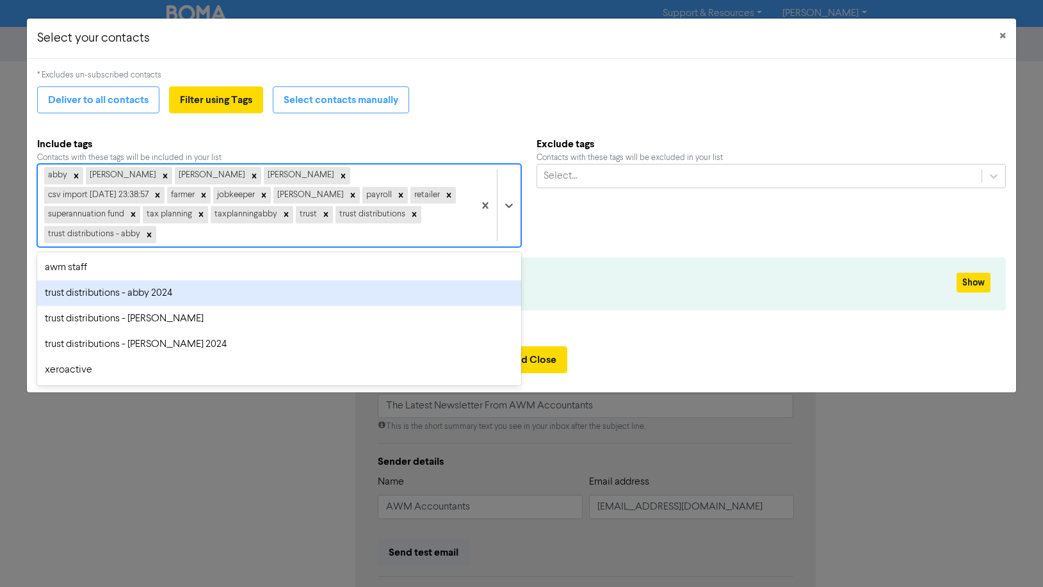
click at [129, 281] on div "trust distributions - abby 2024" at bounding box center [279, 294] width 485 height 26
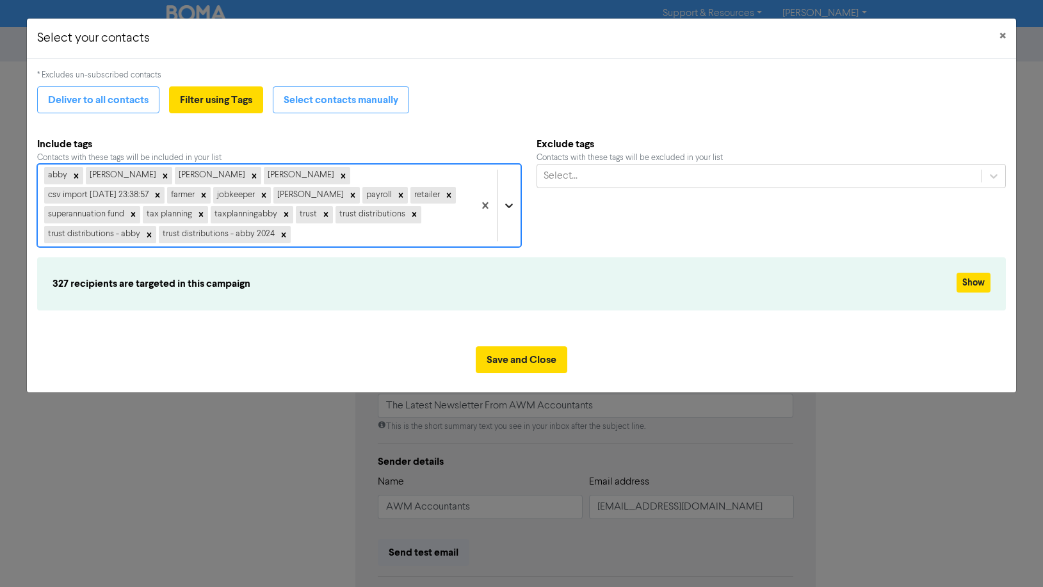
click at [505, 199] on icon at bounding box center [509, 205] width 13 height 13
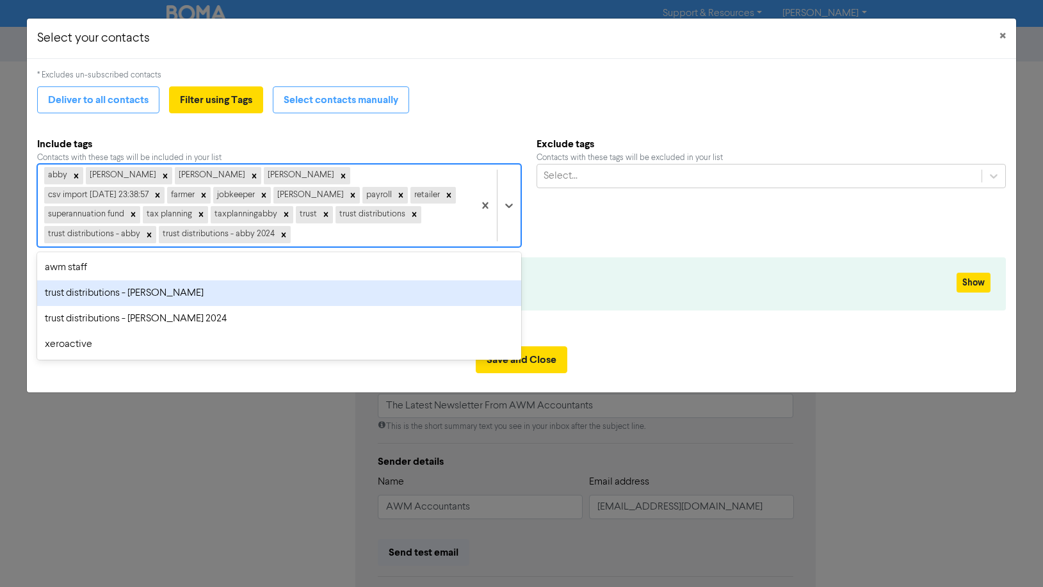
click at [124, 281] on div "trust distributions - [PERSON_NAME]" at bounding box center [279, 294] width 485 height 26
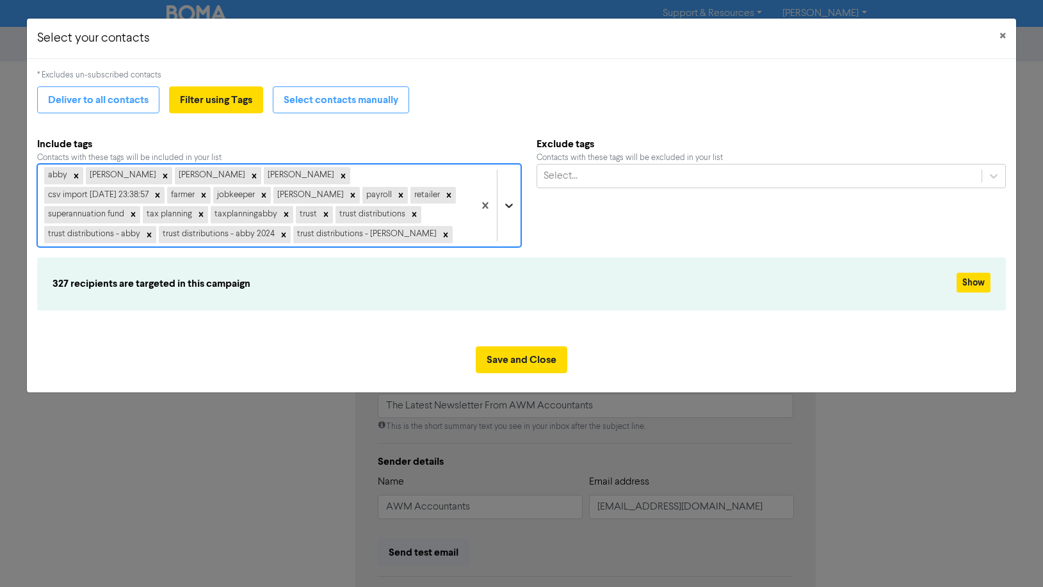
click at [504, 209] on icon at bounding box center [509, 205] width 13 height 13
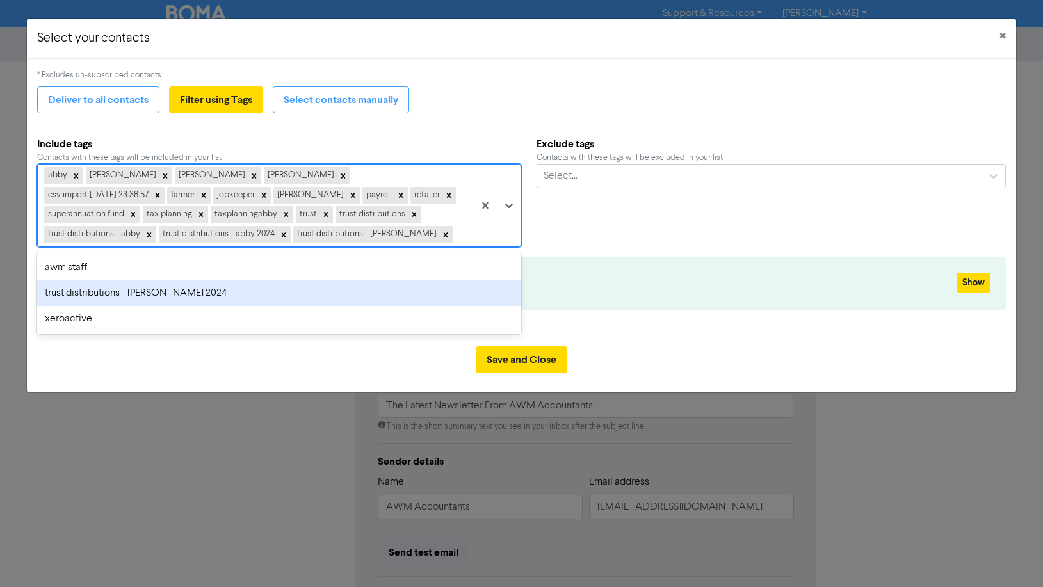
click at [115, 294] on div "trust distributions - [PERSON_NAME] 2024" at bounding box center [279, 294] width 485 height 26
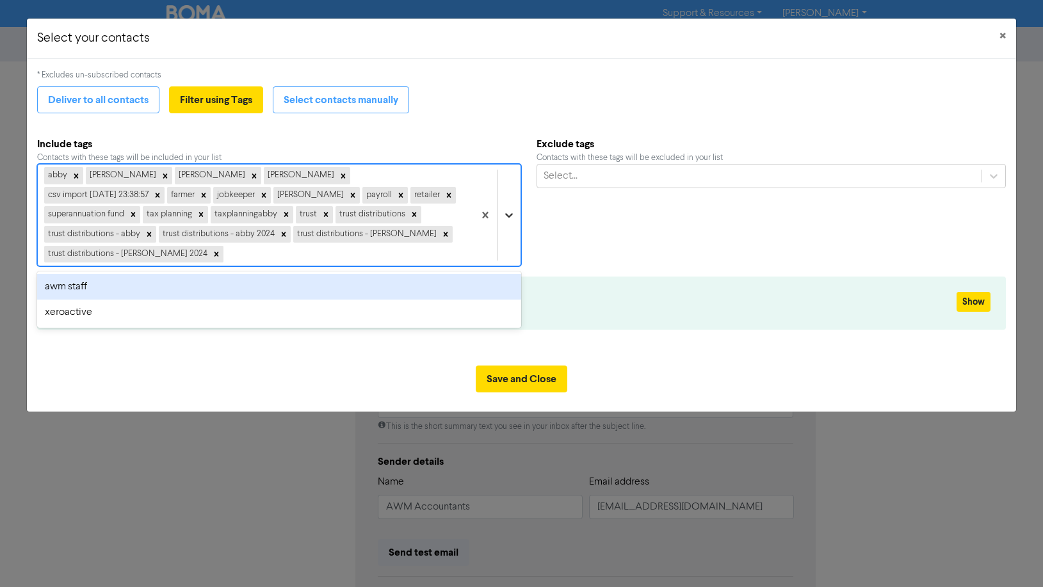
click at [510, 209] on icon at bounding box center [509, 215] width 13 height 13
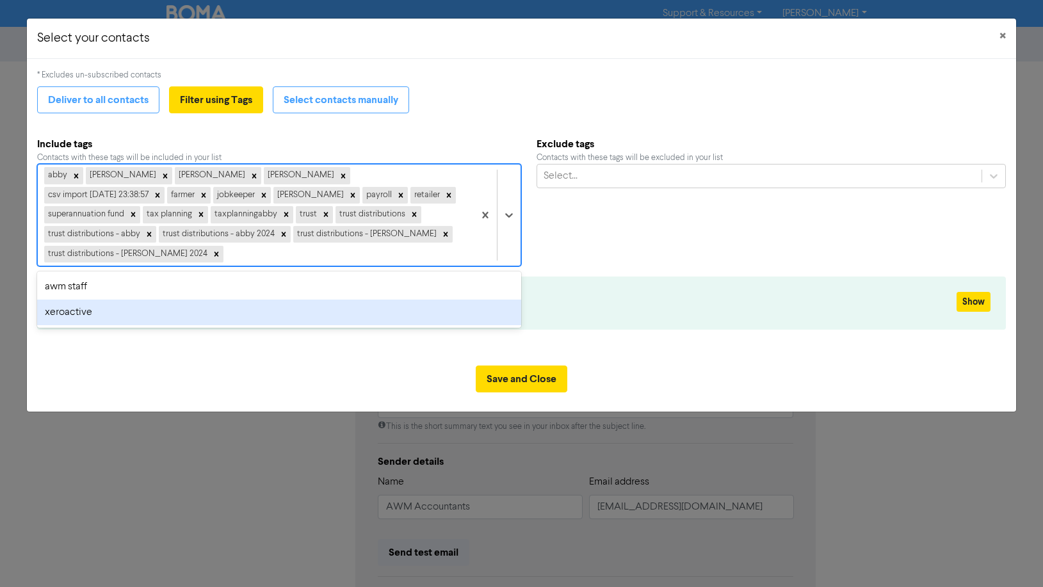
click at [77, 300] on div "xeroactive" at bounding box center [279, 313] width 485 height 26
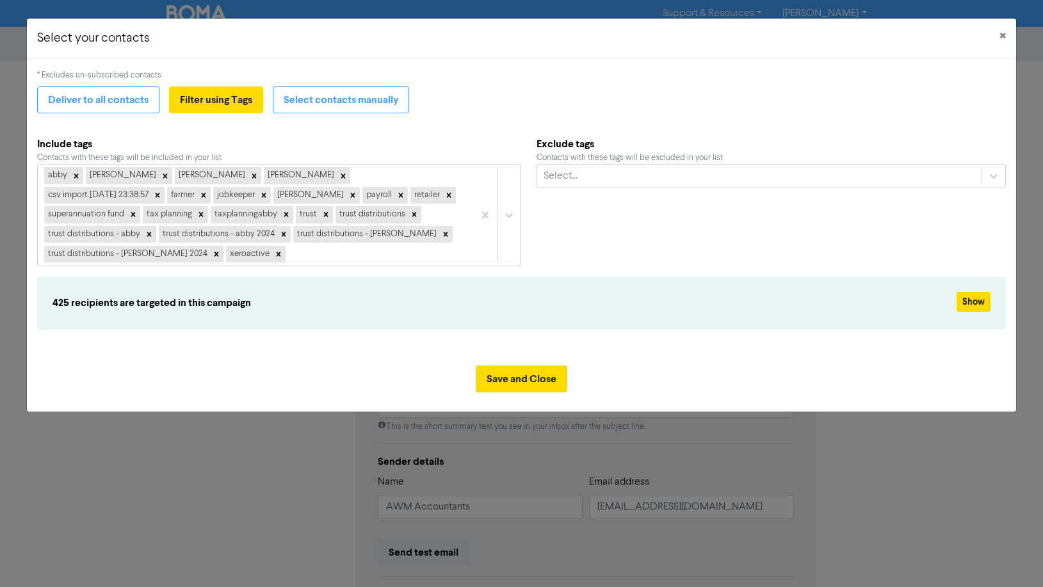
click at [407, 316] on div "* Excludes un-subscribed contacts Deliver to all contacts Filter using Tags Sel…" at bounding box center [522, 207] width 970 height 276
click at [528, 366] on button "Save and Close" at bounding box center [522, 379] width 92 height 27
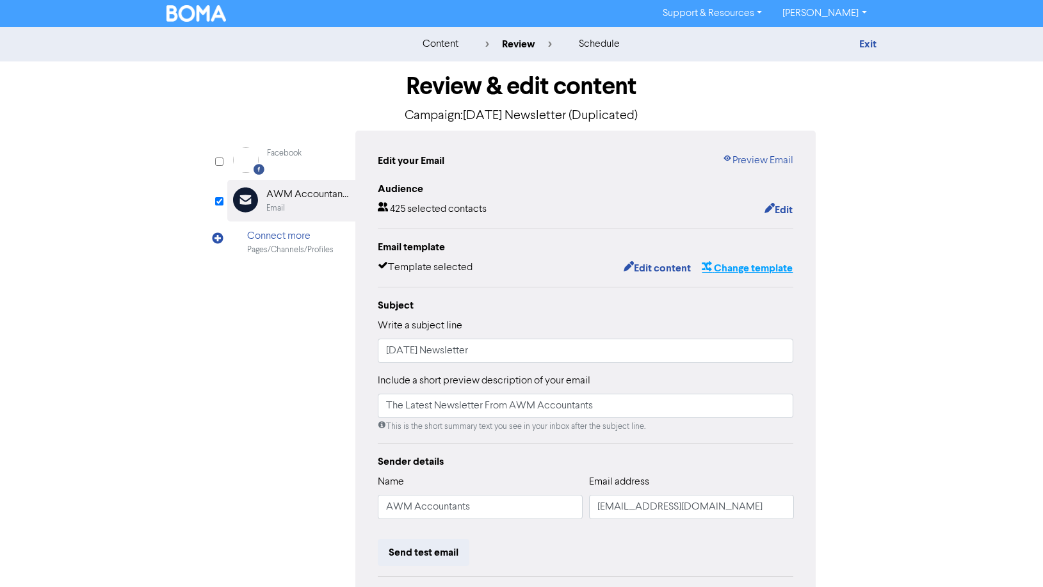
click at [733, 268] on button "Change template" at bounding box center [747, 268] width 92 height 17
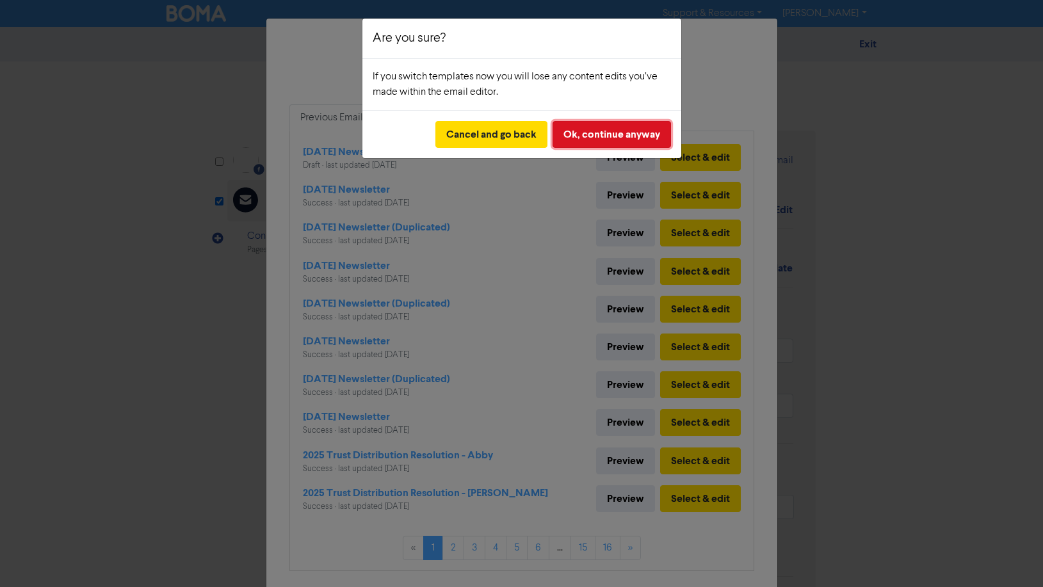
click at [607, 128] on button "Ok, continue anyway" at bounding box center [612, 134] width 118 height 27
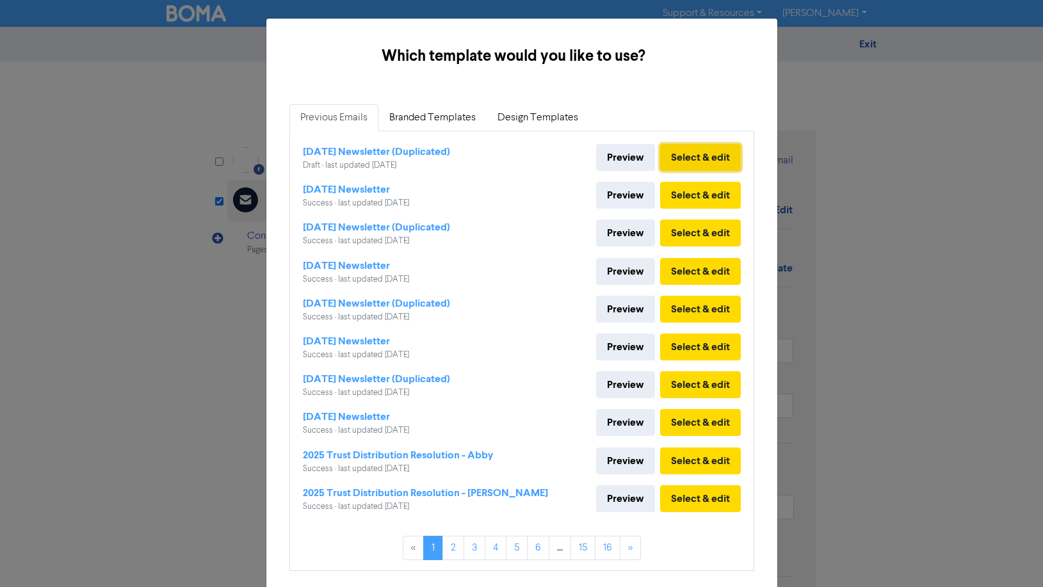
click at [691, 156] on button "Select & edit" at bounding box center [700, 157] width 81 height 27
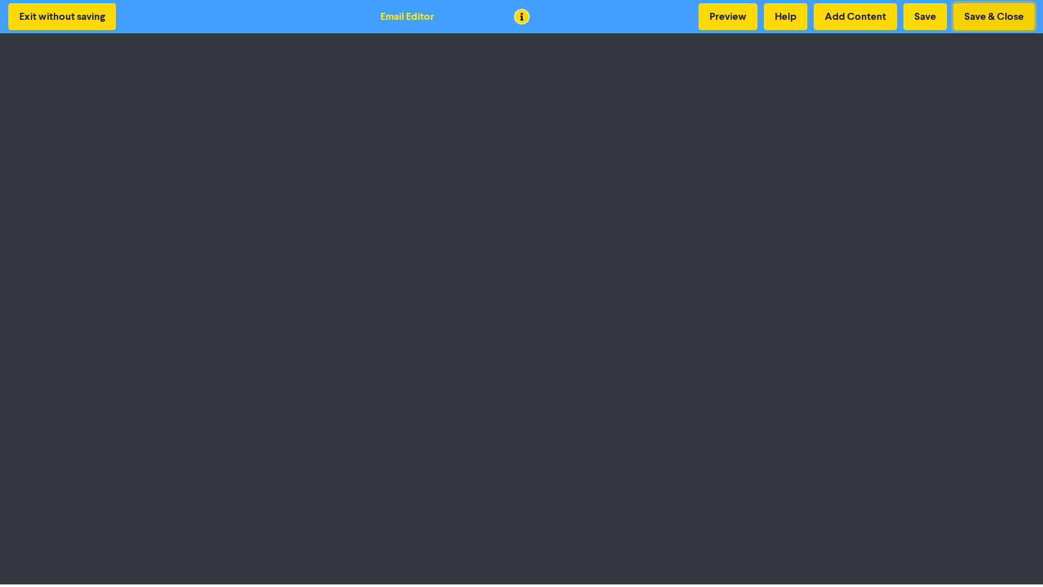
click at [978, 13] on button "Save & Close" at bounding box center [994, 16] width 81 height 27
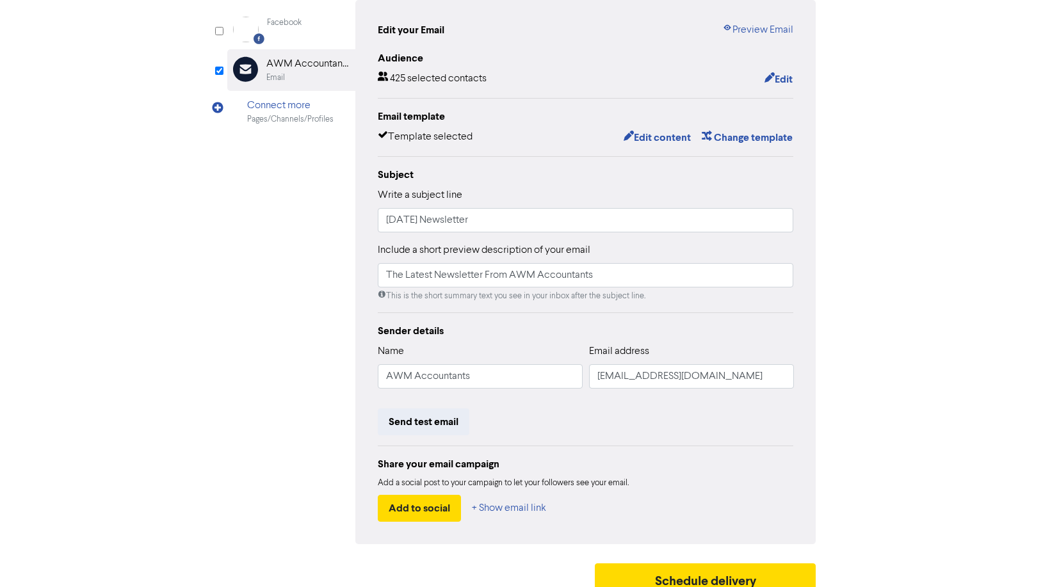
scroll to position [147, 0]
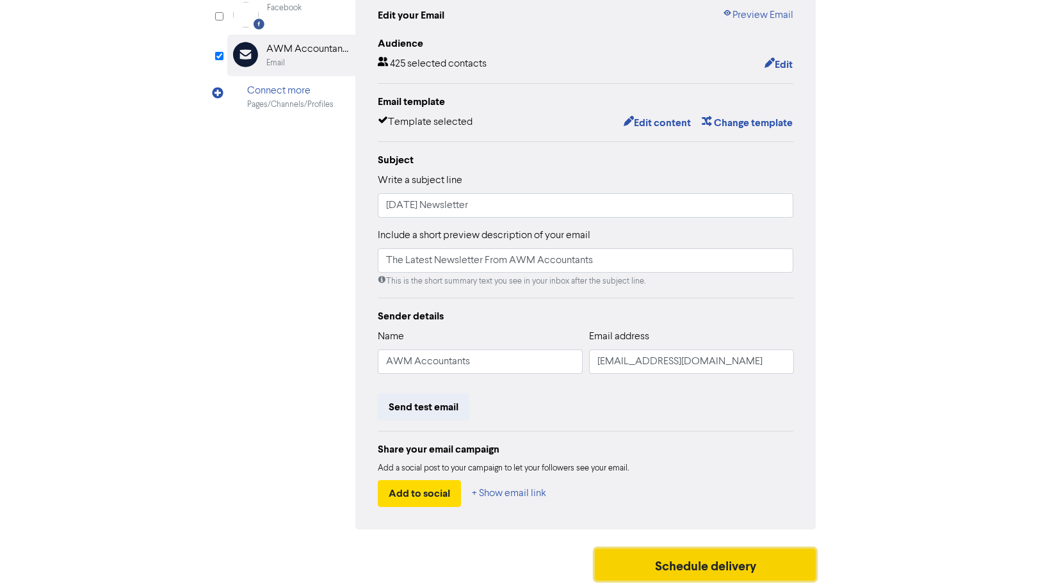
click at [687, 560] on button "Schedule delivery" at bounding box center [706, 565] width 222 height 32
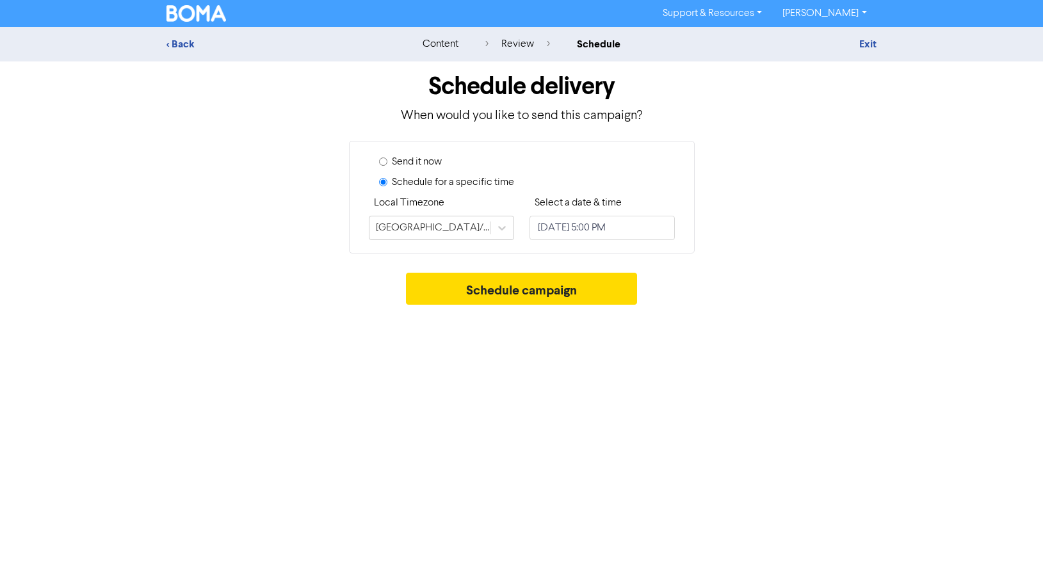
click at [382, 163] on input "Send it now" at bounding box center [383, 162] width 8 height 8
radio input "true"
radio input "false"
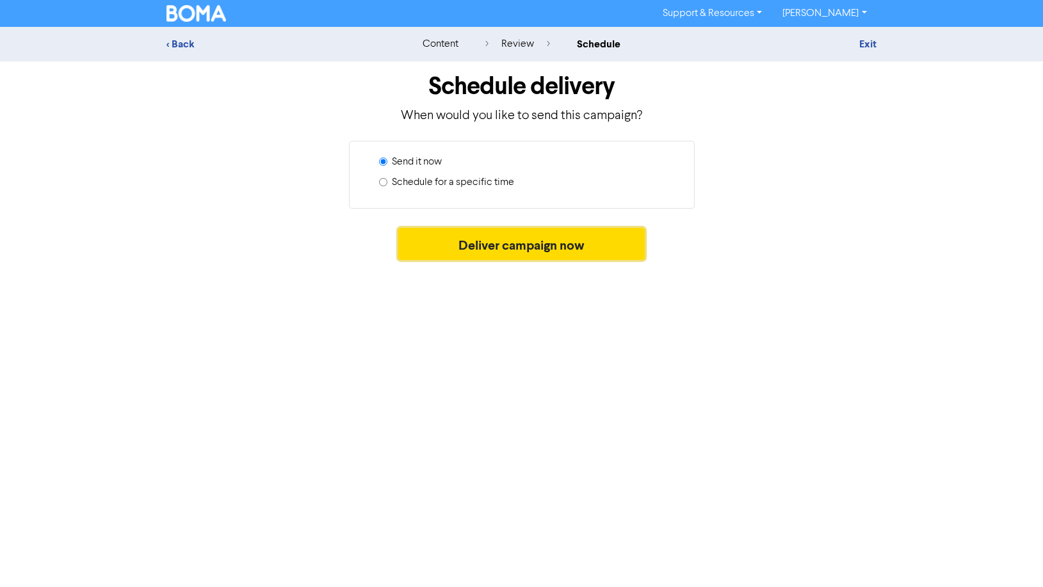
click at [481, 245] on button "Deliver campaign now" at bounding box center [521, 244] width 247 height 32
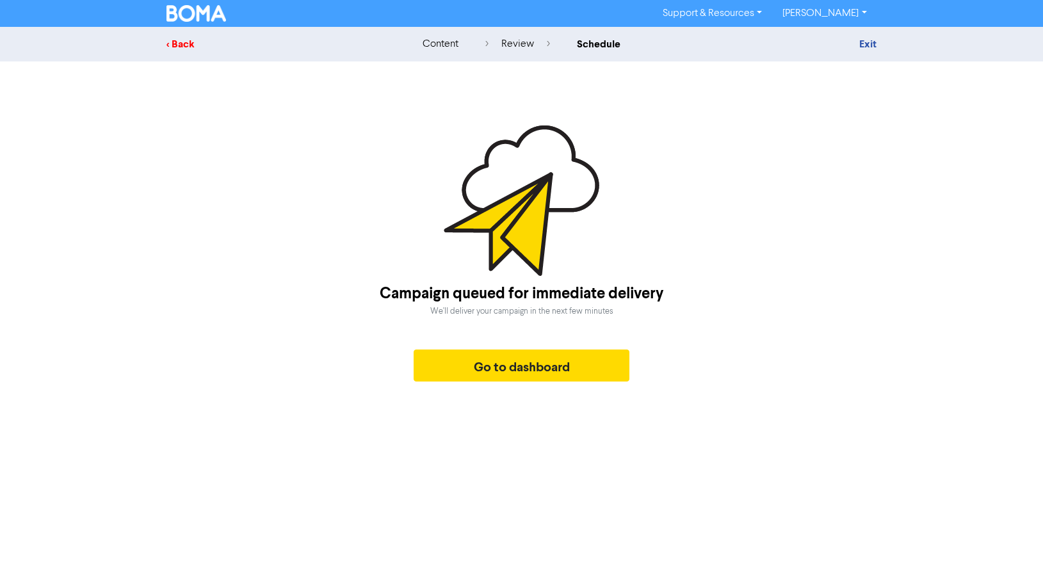
click at [183, 44] on div "< Back" at bounding box center [279, 44] width 224 height 15
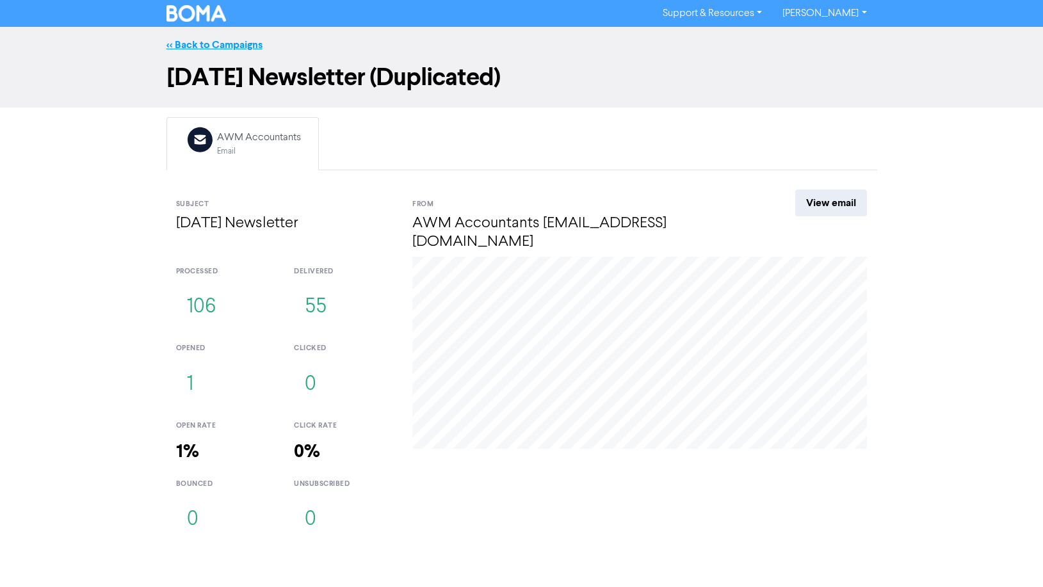
click at [231, 48] on link "<< Back to Campaigns" at bounding box center [215, 44] width 96 height 13
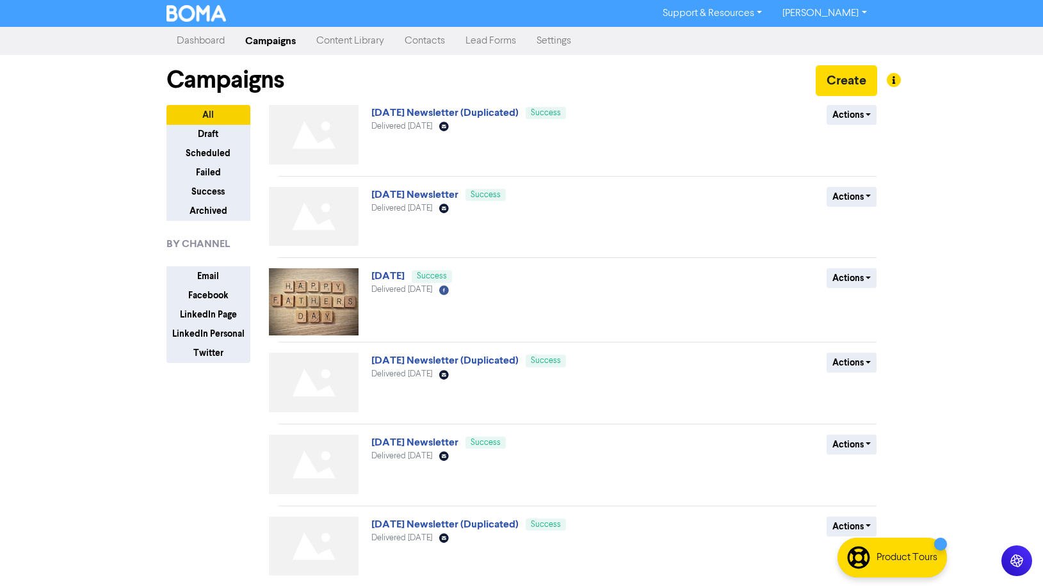
click at [183, 416] on div "All Draft Scheduled Failed Success Archived BY CHANNEL Email Facebook LinkedIn …" at bounding box center [218, 530] width 122 height 850
